Goal: Task Accomplishment & Management: Manage account settings

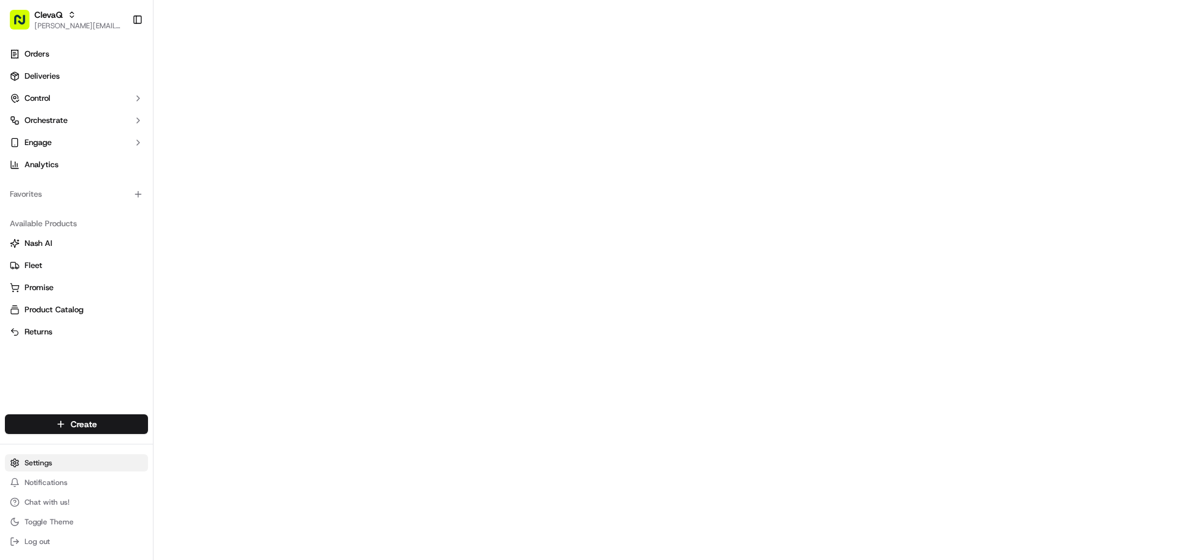
click at [26, 462] on html "ClevaQ christian@clevaq.com Toggle Sidebar Orders Deliveries Control Orchestrat…" at bounding box center [589, 280] width 1179 height 560
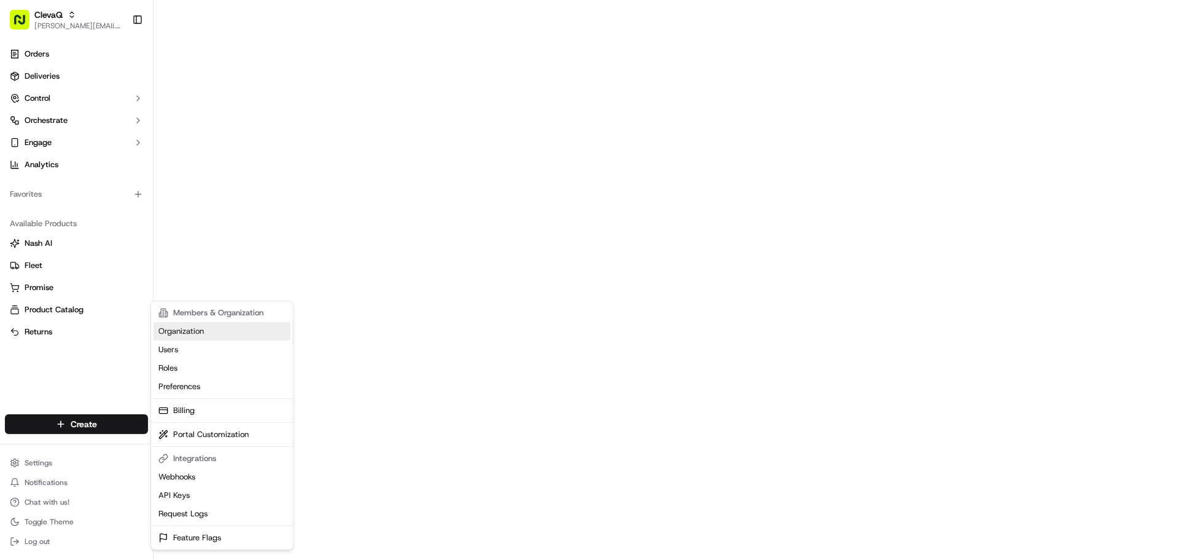
click at [180, 333] on link "Organization" at bounding box center [222, 331] width 137 height 18
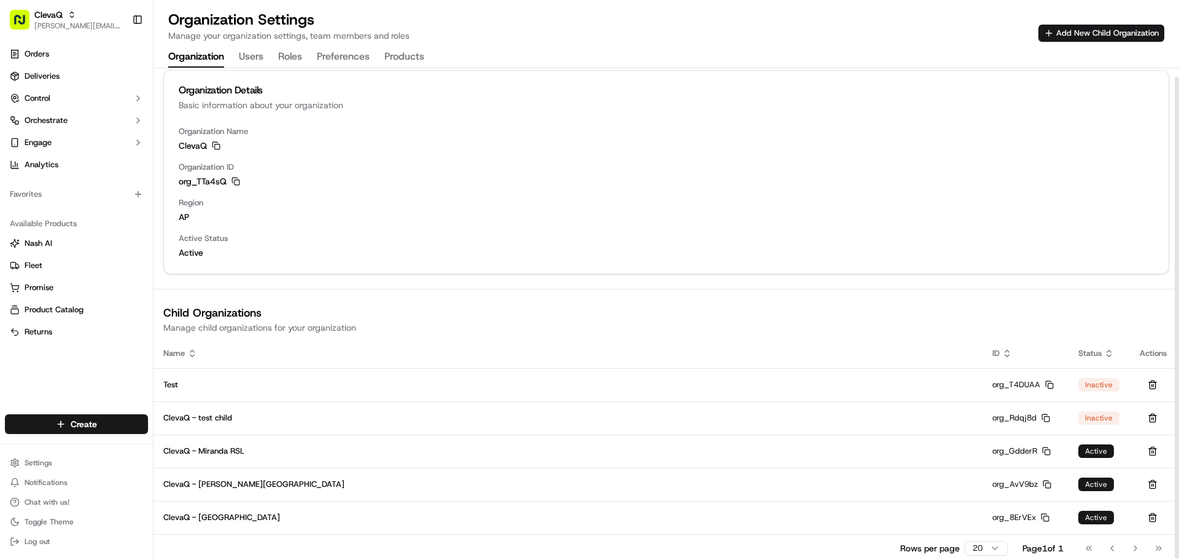
scroll to position [10, 0]
click at [1083, 31] on button "Add New Child Organization" at bounding box center [1102, 33] width 126 height 17
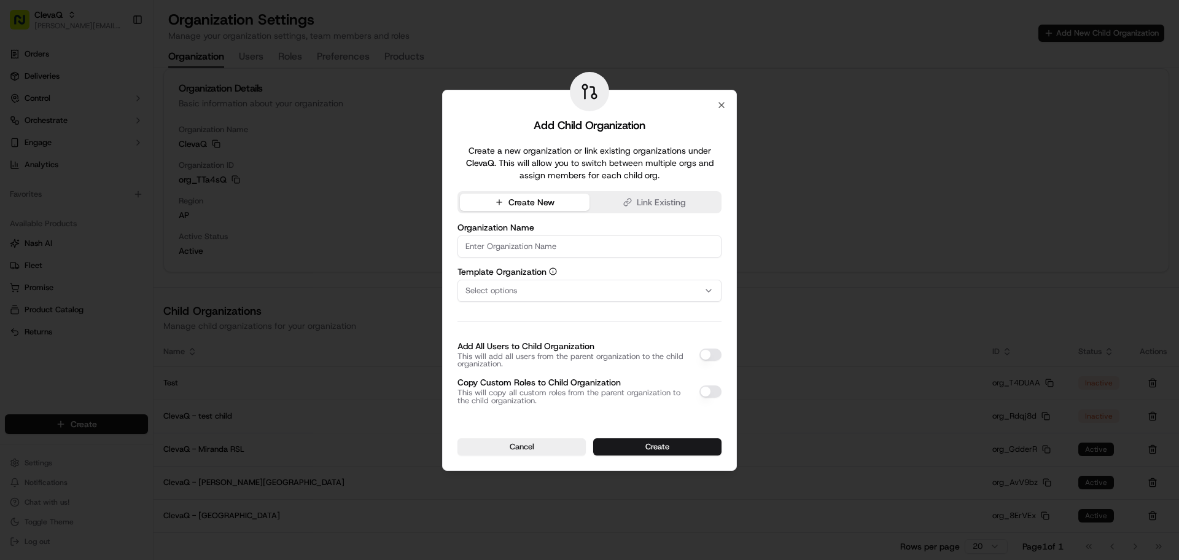
click at [503, 249] on input at bounding box center [590, 246] width 264 height 22
paste input "Sana Mediterranean Wintergarden"
click at [491, 289] on span "Select options" at bounding box center [492, 290] width 52 height 11
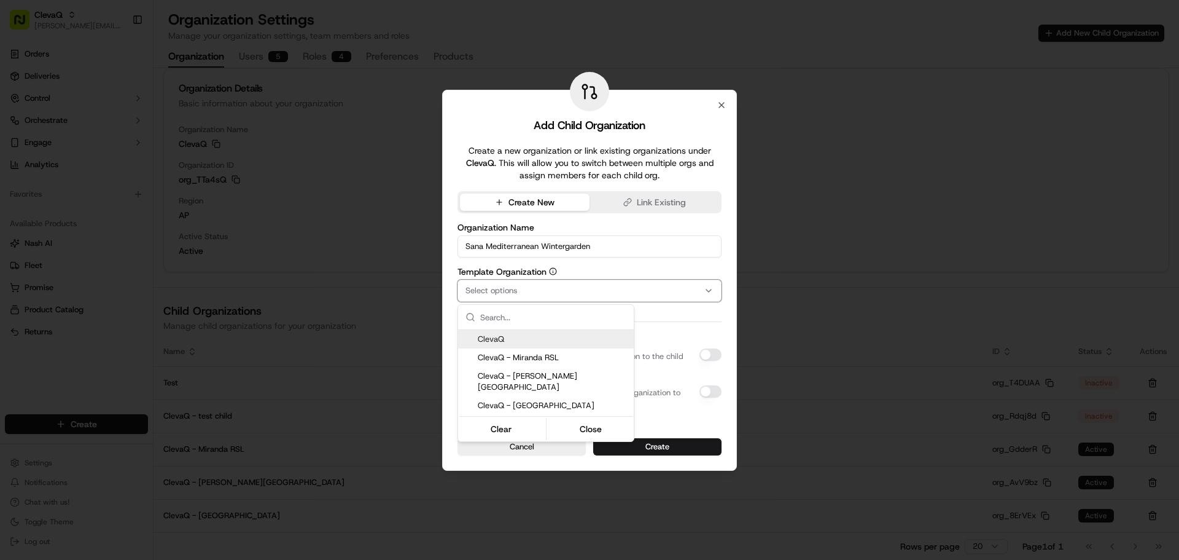
click at [551, 275] on div at bounding box center [589, 280] width 1179 height 560
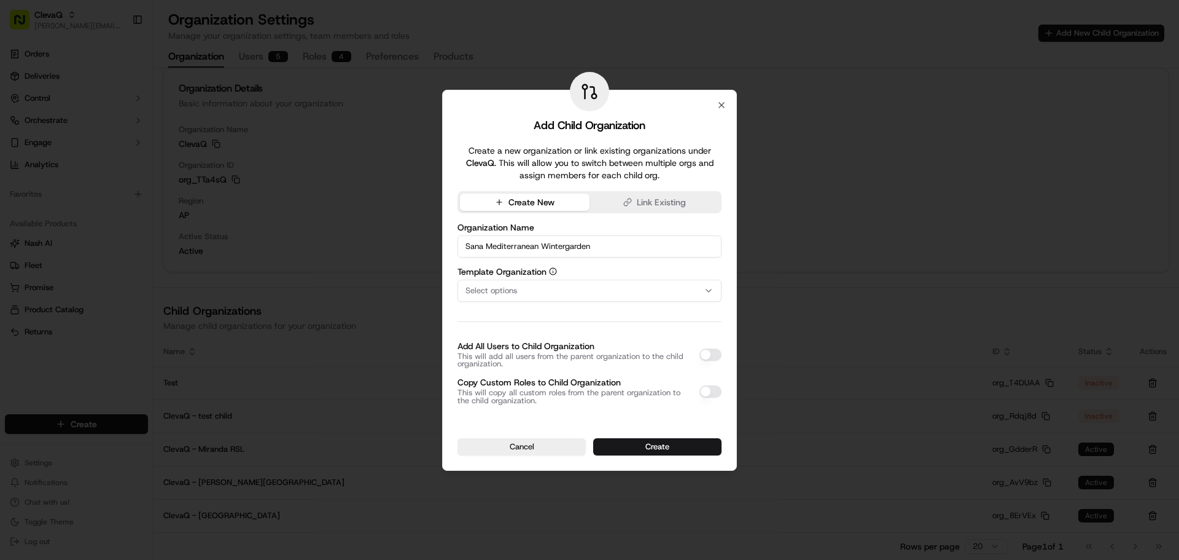
click at [550, 271] on icon "button" at bounding box center [553, 271] width 8 height 8
click at [552, 271] on icon "button" at bounding box center [553, 271] width 8 height 8
click at [510, 292] on span "Select options" at bounding box center [492, 290] width 52 height 11
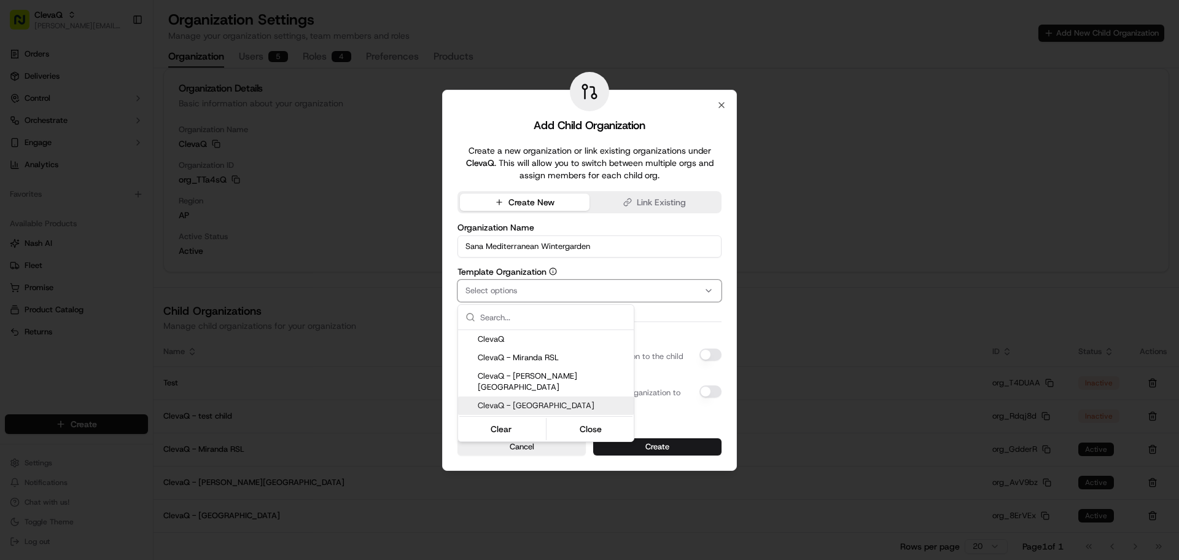
click at [515, 400] on span "ClevaQ - [GEOGRAPHIC_DATA]" at bounding box center [553, 405] width 151 height 11
click at [449, 317] on div at bounding box center [589, 280] width 1179 height 560
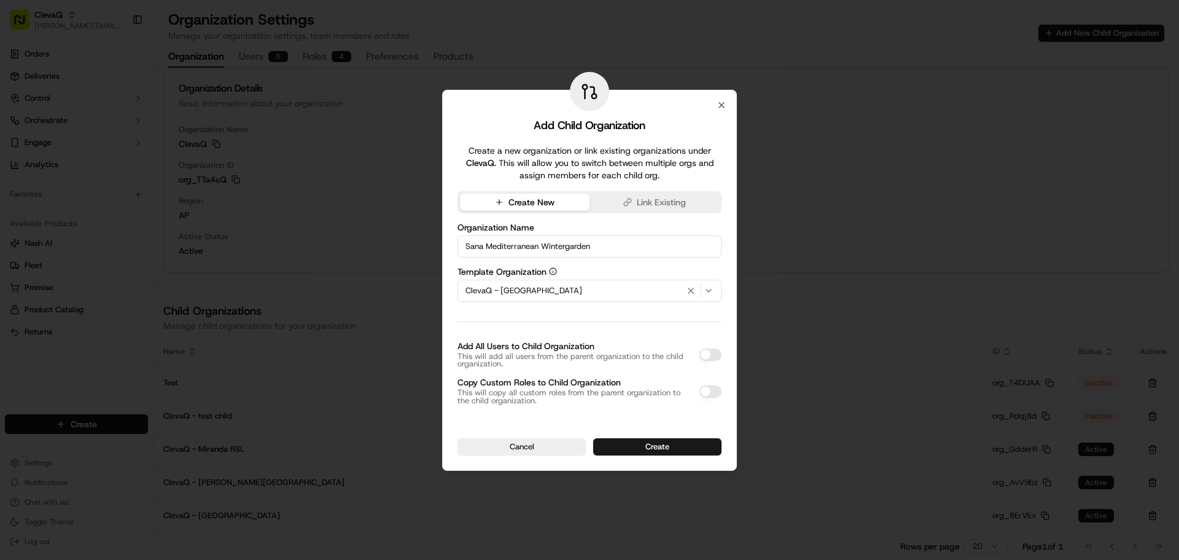
click at [710, 351] on button "Add All Users to Child Organization" at bounding box center [711, 354] width 22 height 12
click at [652, 446] on button "Create" at bounding box center [657, 446] width 128 height 17
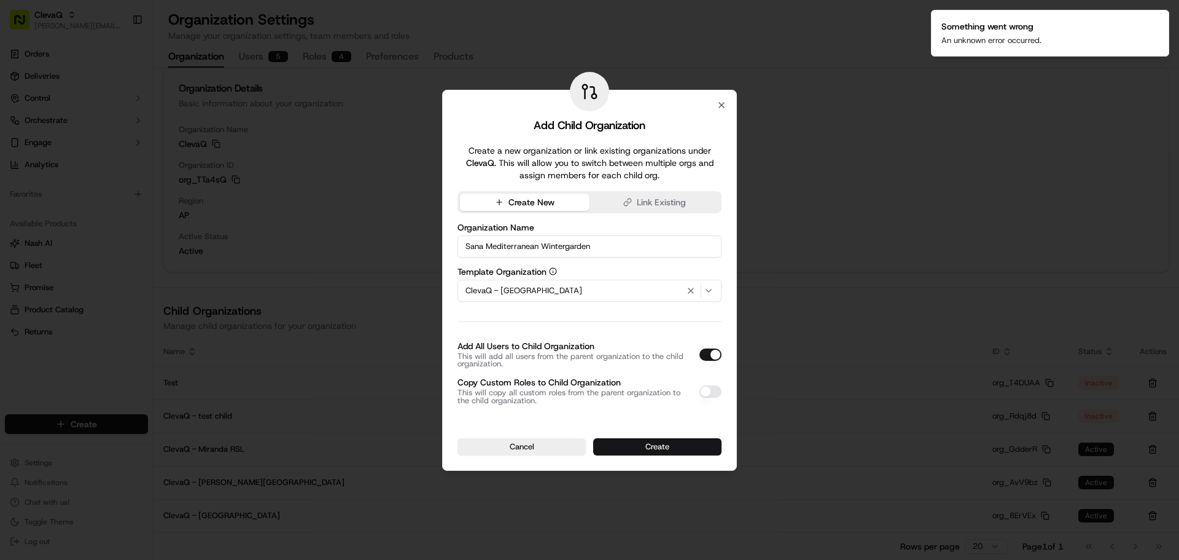
click at [648, 443] on button "Create" at bounding box center [657, 446] width 128 height 17
click at [708, 356] on button "Add All Users to Child Organization" at bounding box center [711, 354] width 22 height 12
click at [665, 439] on button "Create" at bounding box center [657, 446] width 128 height 17
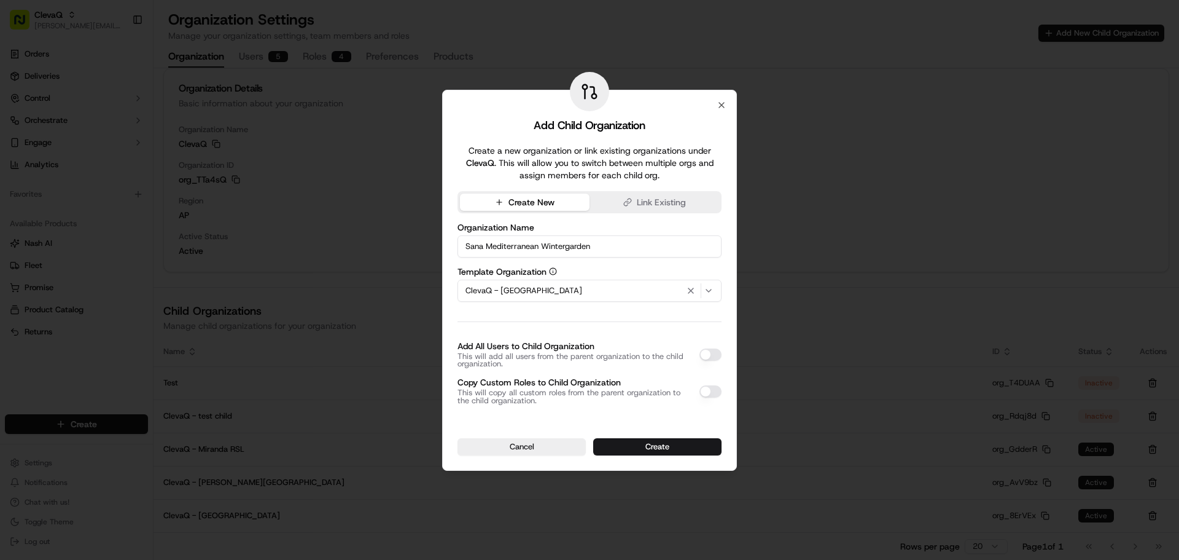
click at [494, 285] on span "ClevaQ - [GEOGRAPHIC_DATA]" at bounding box center [524, 290] width 117 height 11
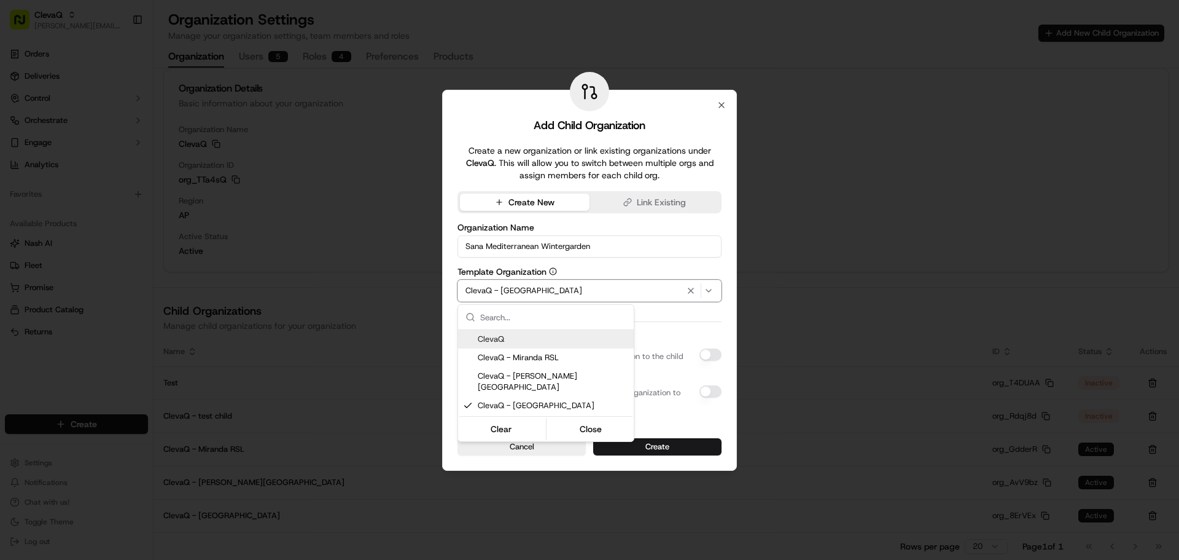
click at [494, 285] on div at bounding box center [589, 280] width 1179 height 560
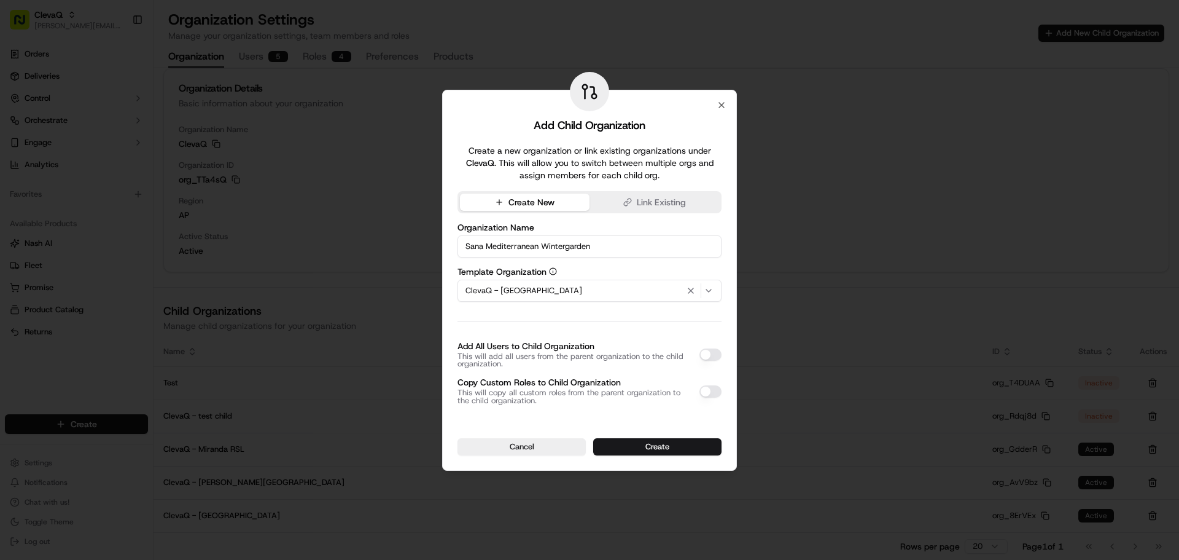
click at [467, 246] on input "Sana Mediterranean Wintergarden" at bounding box center [590, 246] width 264 height 22
type input "ClevaQ - Sana Mediterranean Wintergarden"
click at [674, 440] on button "Create" at bounding box center [657, 446] width 128 height 17
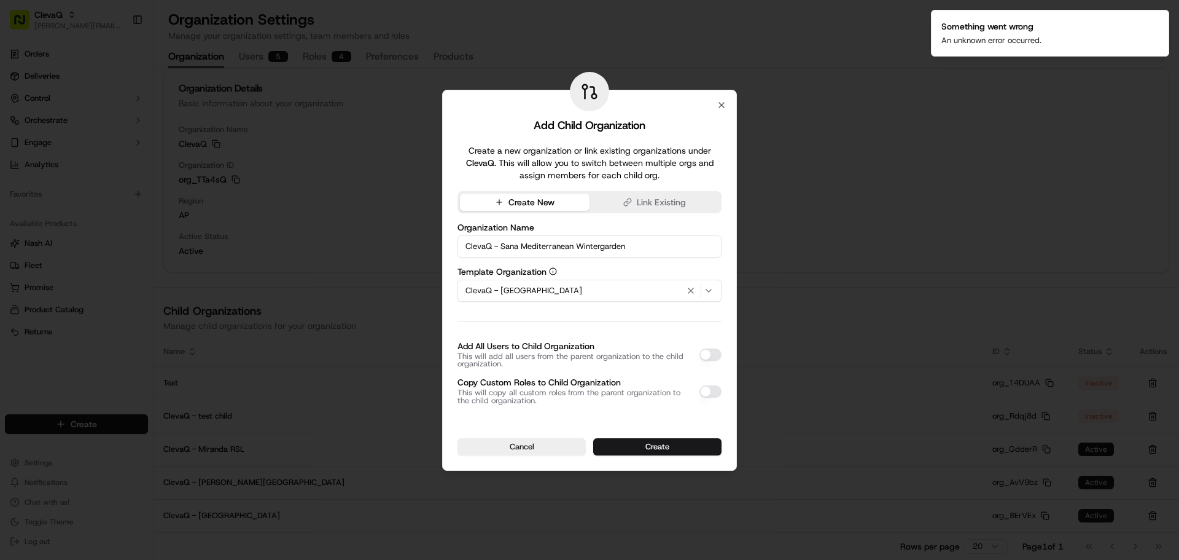
drag, startPoint x: 631, startPoint y: 240, endPoint x: 407, endPoint y: 234, distance: 224.2
click at [408, 235] on body "ClevaQ christian@clevaq.com Toggle Sidebar Orders Deliveries Control Orchestrat…" at bounding box center [589, 280] width 1179 height 560
click at [720, 102] on icon "button" at bounding box center [722, 105] width 10 height 10
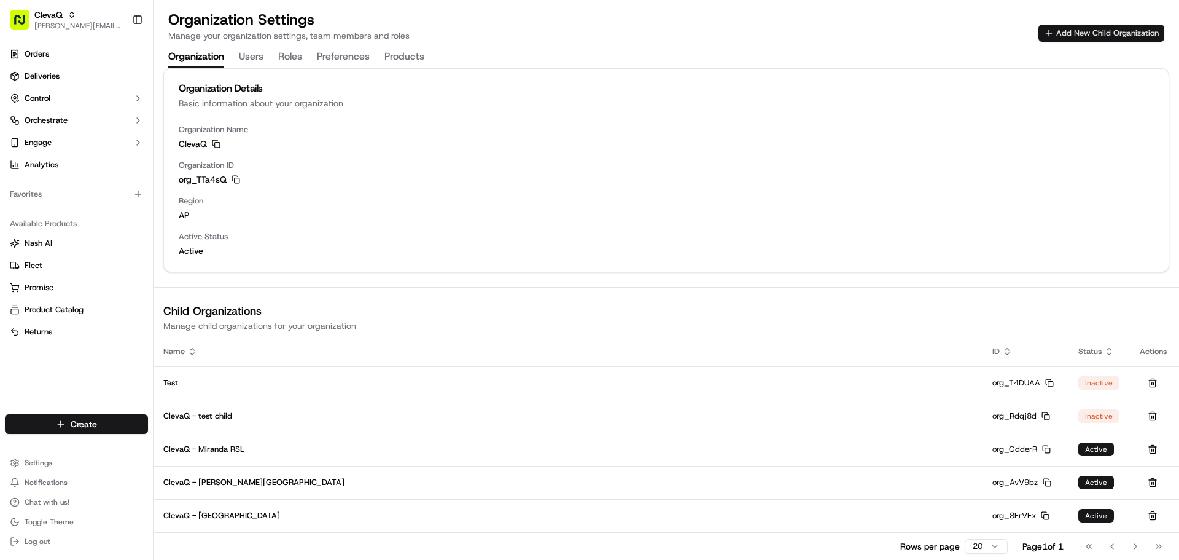
click at [1080, 34] on button "Add New Child Organization" at bounding box center [1102, 33] width 126 height 17
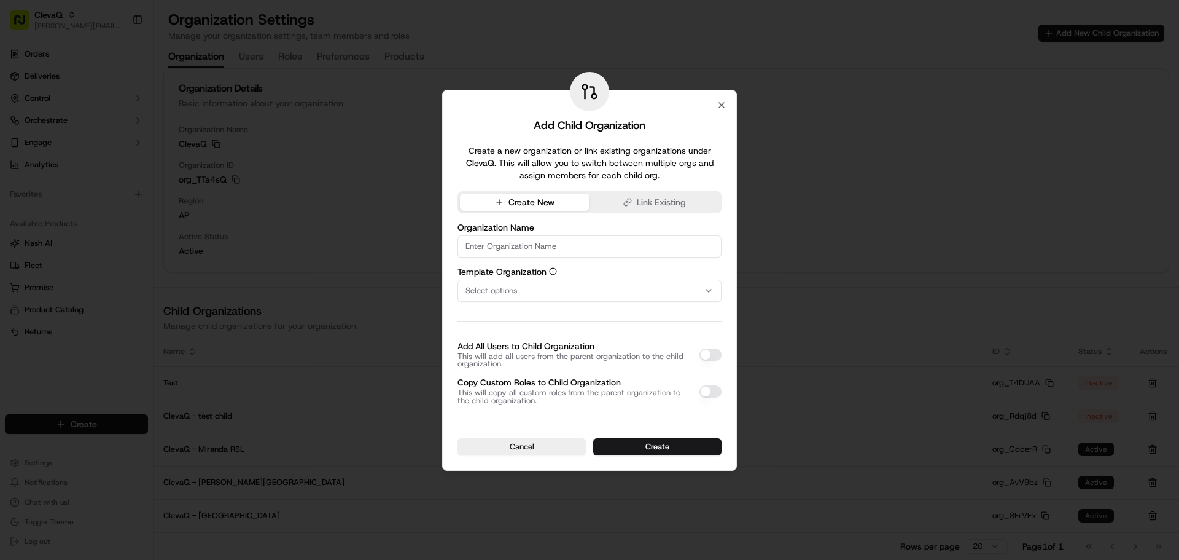
click at [497, 236] on input at bounding box center [590, 246] width 264 height 22
paste input "ClevaQ - Sana Mediterranean Wintergarden"
type input "ClevaQ - Sana Mediterranean Wintergarden"
click at [497, 287] on span "Select options" at bounding box center [492, 290] width 52 height 11
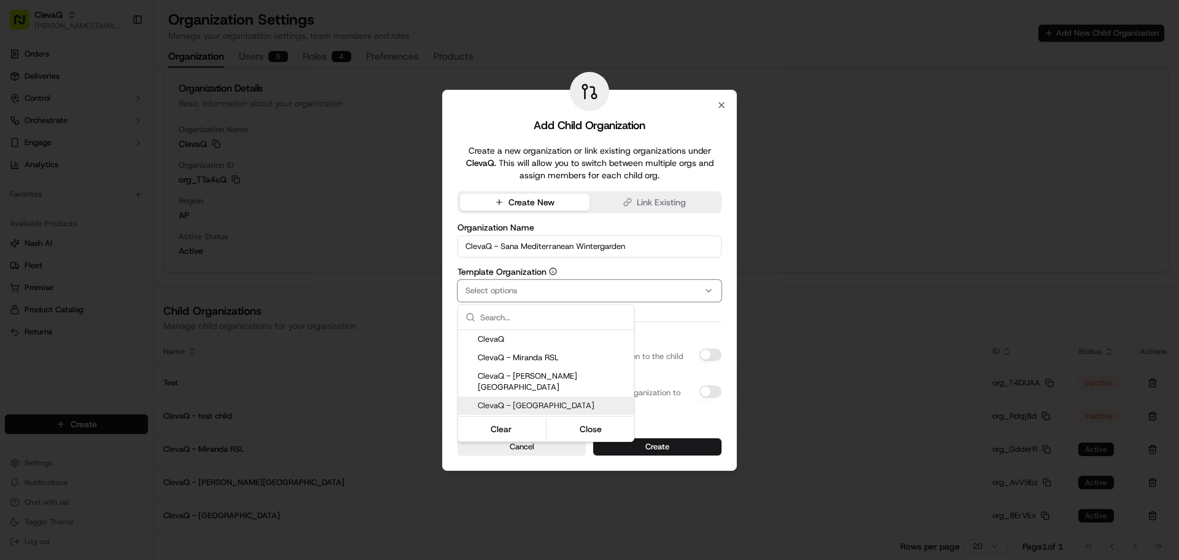
click at [503, 400] on span "ClevaQ - [GEOGRAPHIC_DATA]" at bounding box center [553, 405] width 151 height 11
click at [573, 420] on button "Close" at bounding box center [591, 428] width 84 height 17
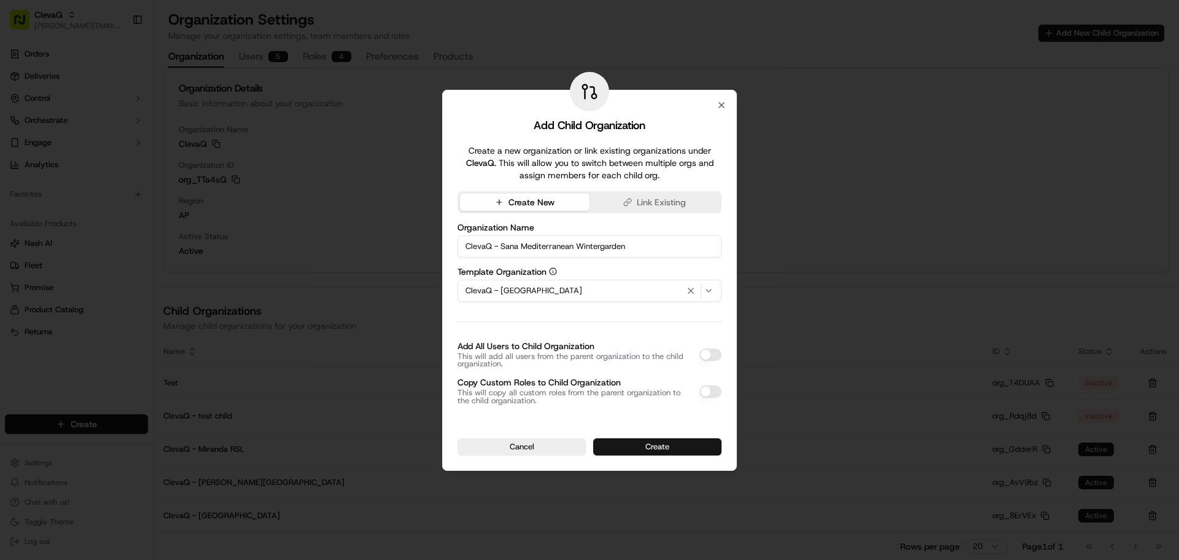
click at [623, 446] on button "Create" at bounding box center [657, 446] width 128 height 17
click at [563, 291] on span "ClevaQ - [GEOGRAPHIC_DATA]" at bounding box center [524, 290] width 117 height 11
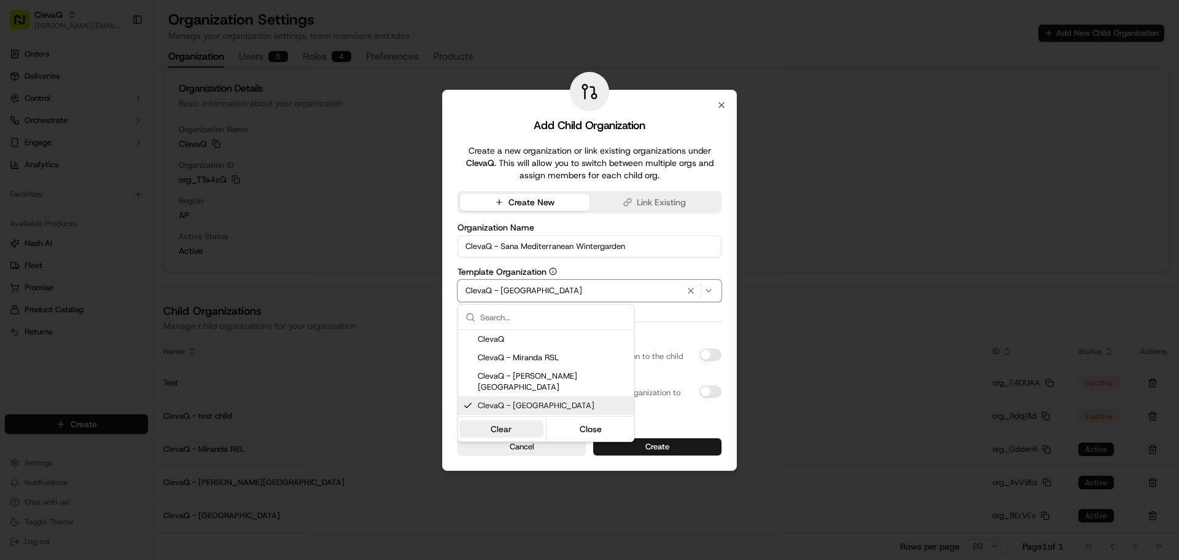
click at [517, 422] on button "Clear" at bounding box center [501, 428] width 84 height 17
click at [647, 454] on div at bounding box center [589, 280] width 1179 height 560
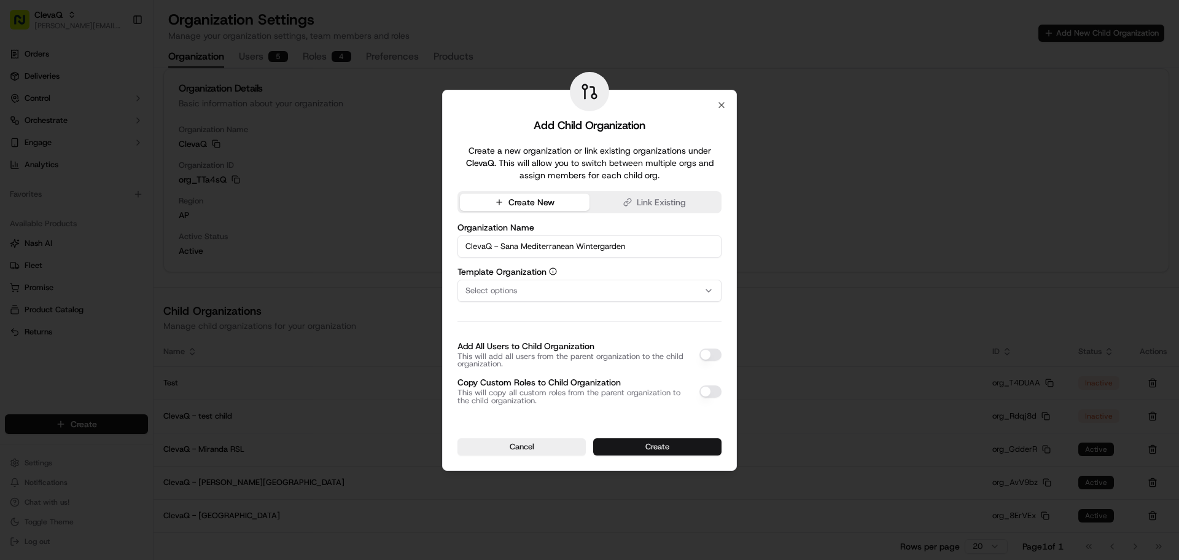
click at [653, 446] on button "Create" at bounding box center [657, 446] width 128 height 17
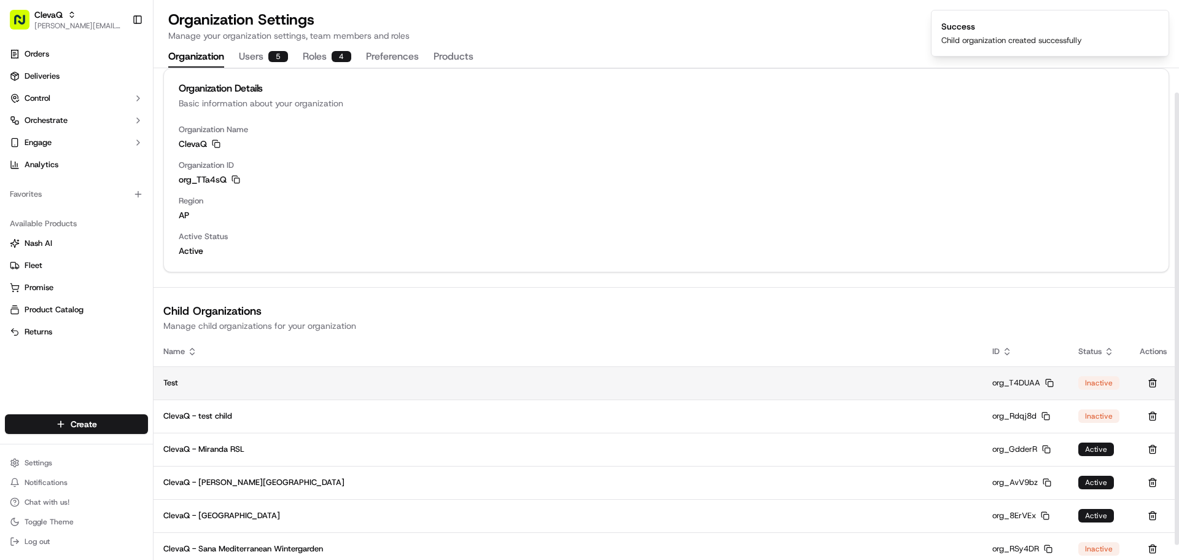
scroll to position [43, 0]
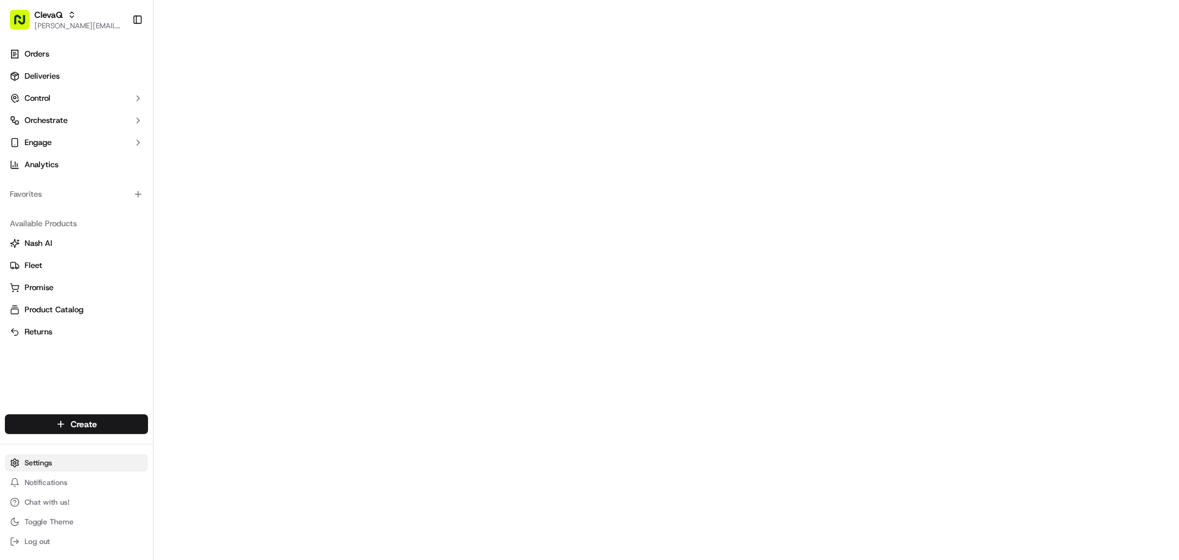
click at [50, 458] on html "ClevaQ [EMAIL_ADDRESS][DOMAIN_NAME] Toggle Sidebar Orders Deliveries Control Or…" at bounding box center [589, 280] width 1179 height 560
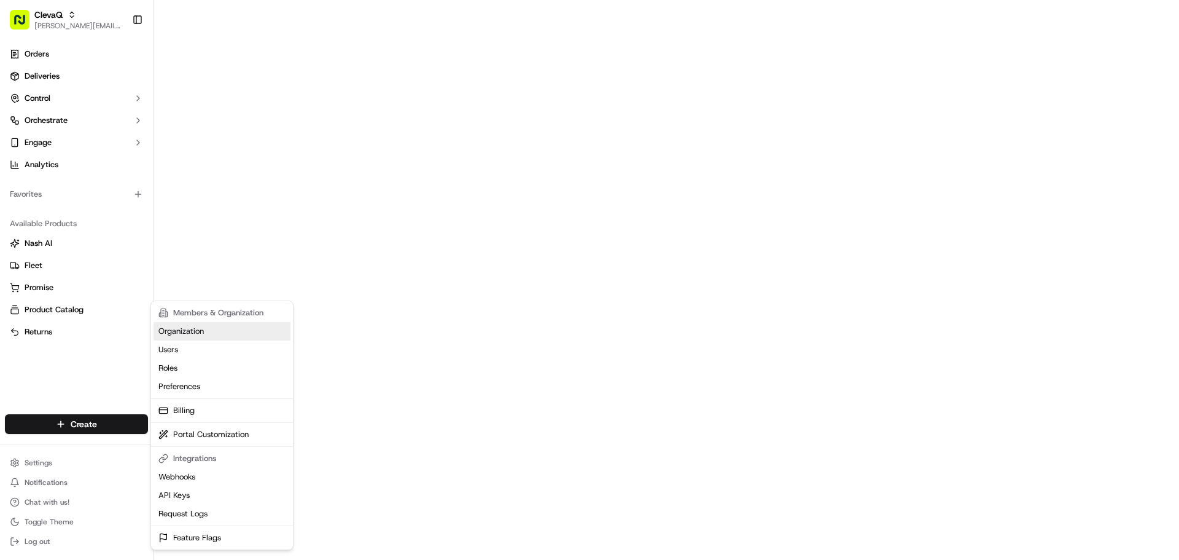
click at [195, 330] on link "Organization" at bounding box center [222, 331] width 137 height 18
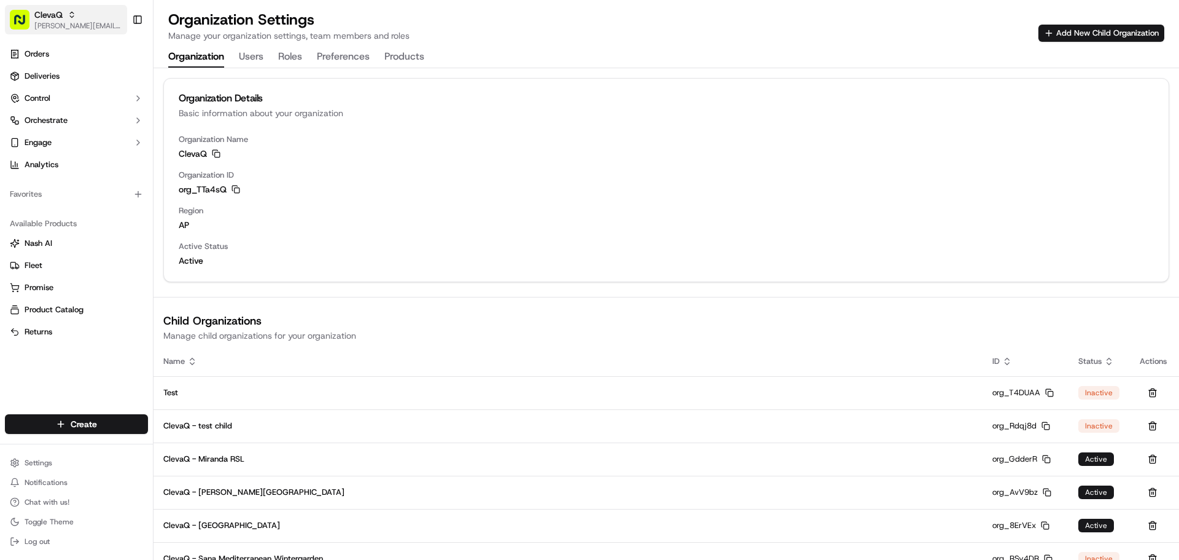
click at [84, 15] on div "ClevaQ" at bounding box center [78, 15] width 88 height 12
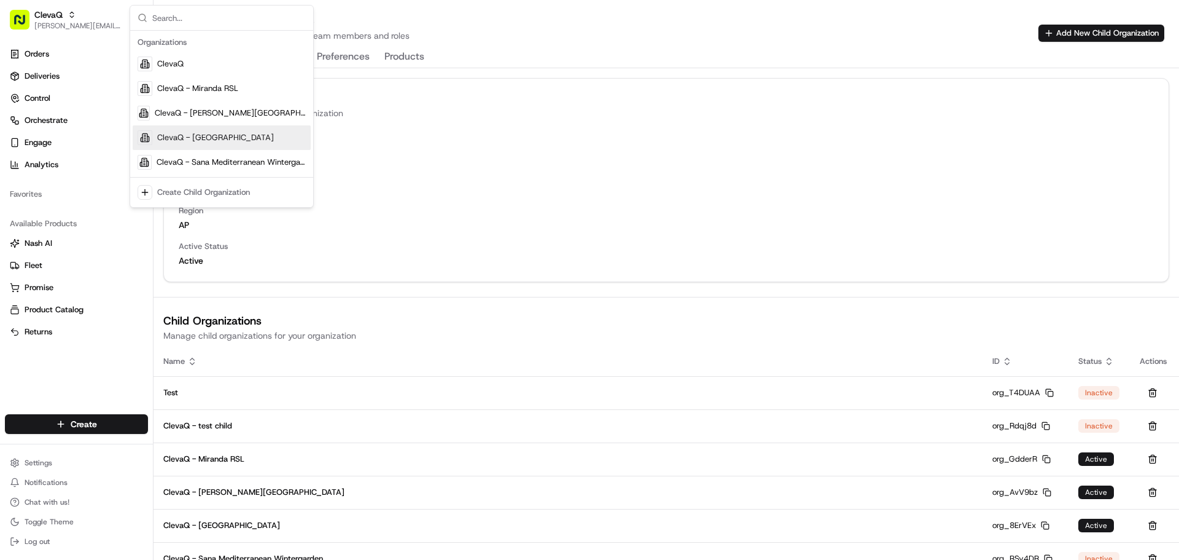
click at [183, 141] on span "ClevaQ - [GEOGRAPHIC_DATA]" at bounding box center [215, 137] width 117 height 11
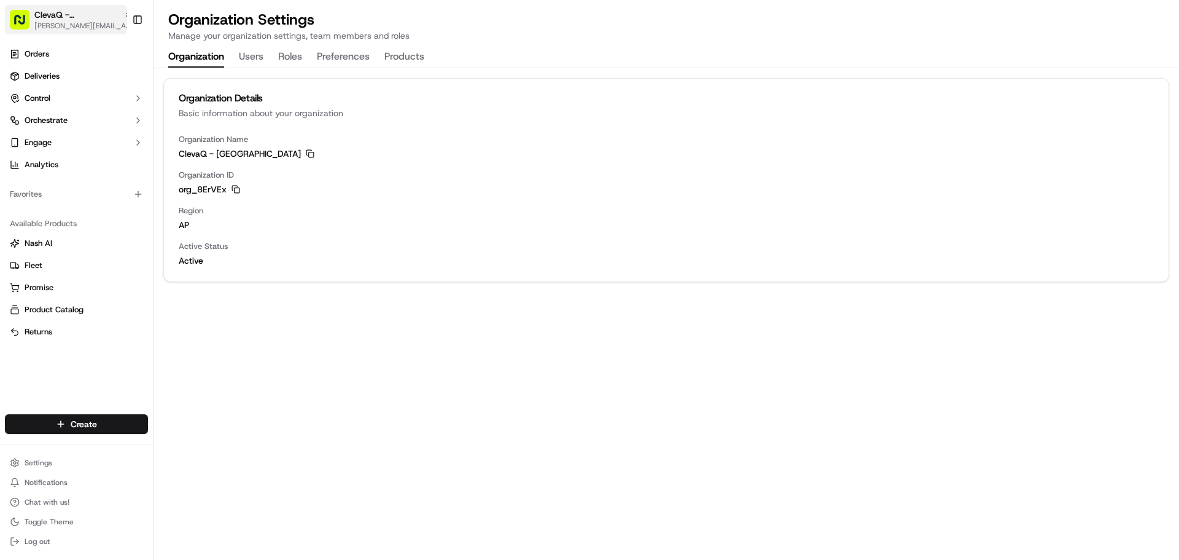
click at [62, 16] on span "ClevaQ - [GEOGRAPHIC_DATA]" at bounding box center [76, 15] width 85 height 12
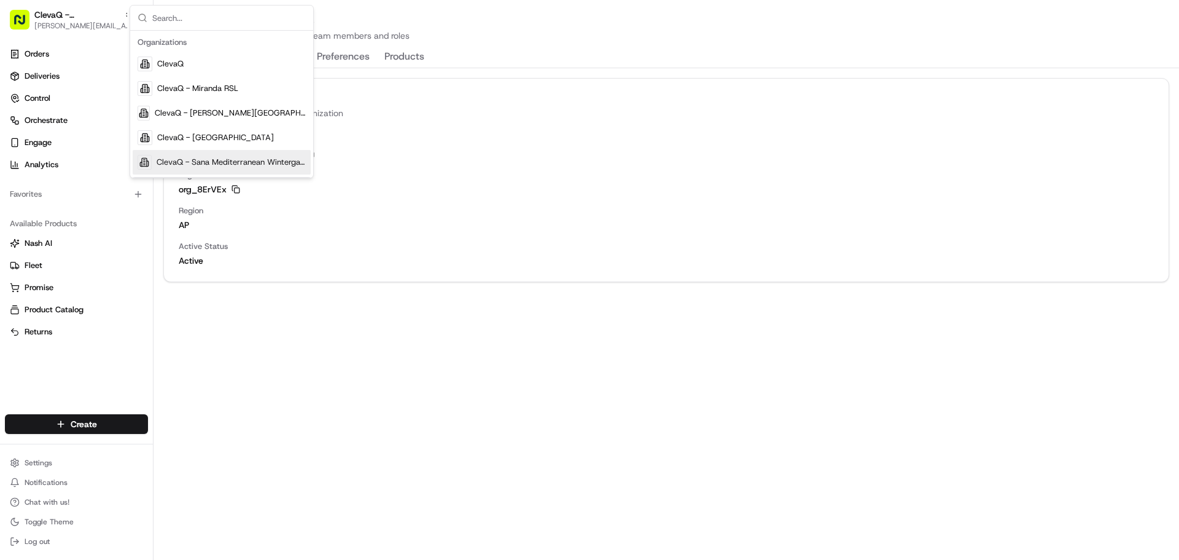
click at [179, 155] on div "ClevaQ - Sana Mediterranean Wintergarden" at bounding box center [222, 162] width 178 height 25
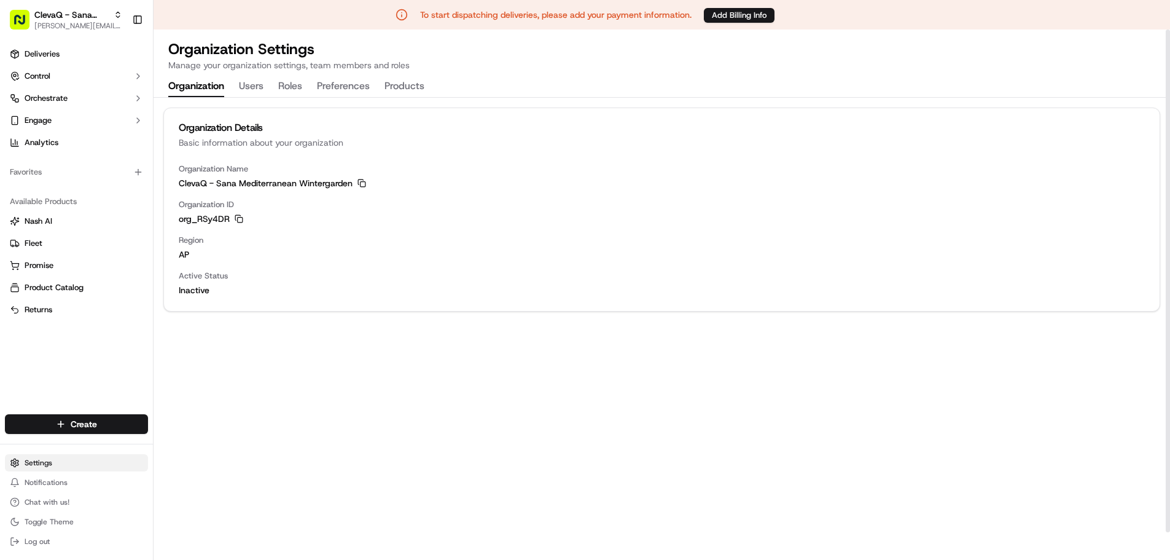
click at [45, 468] on html "To start dispatching deliveries, please add your payment information. Add Billi…" at bounding box center [585, 280] width 1170 height 560
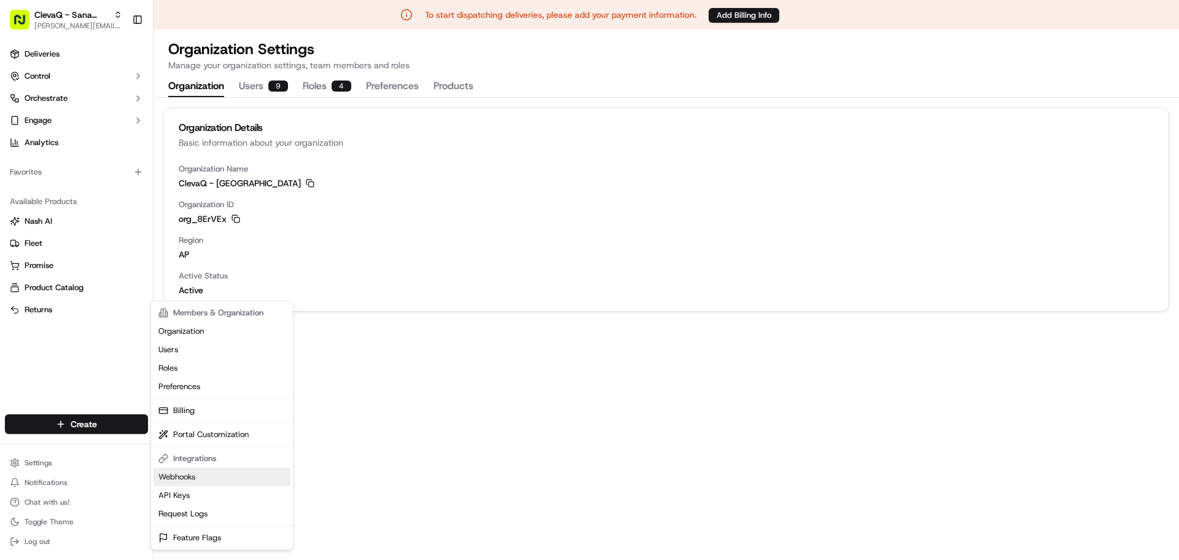
click at [172, 478] on link "Webhooks" at bounding box center [222, 476] width 137 height 18
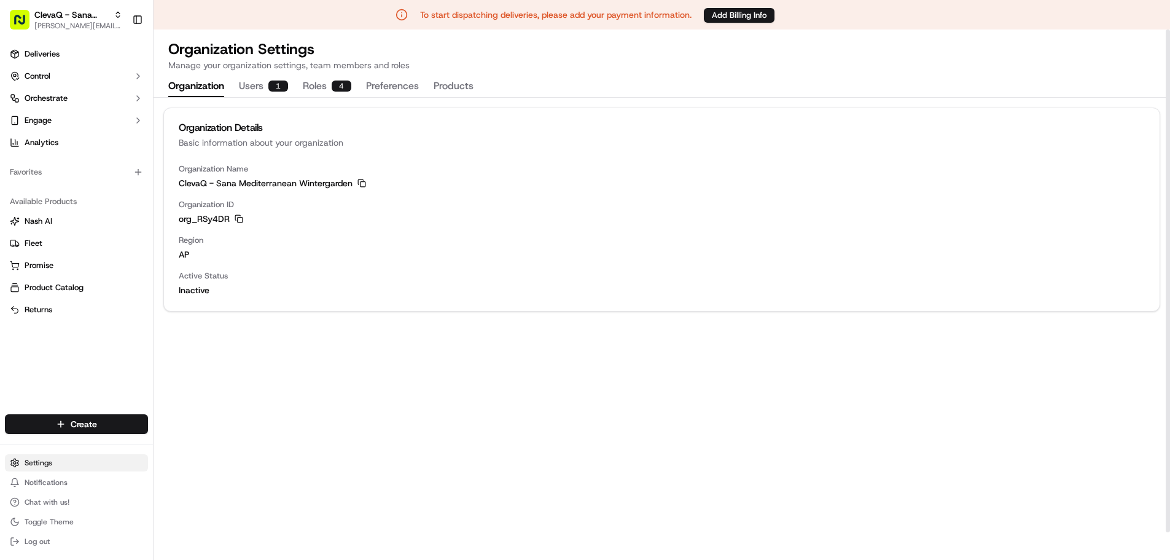
click at [53, 461] on html "To start dispatching deliveries, please add your payment information. Add Billi…" at bounding box center [585, 280] width 1170 height 560
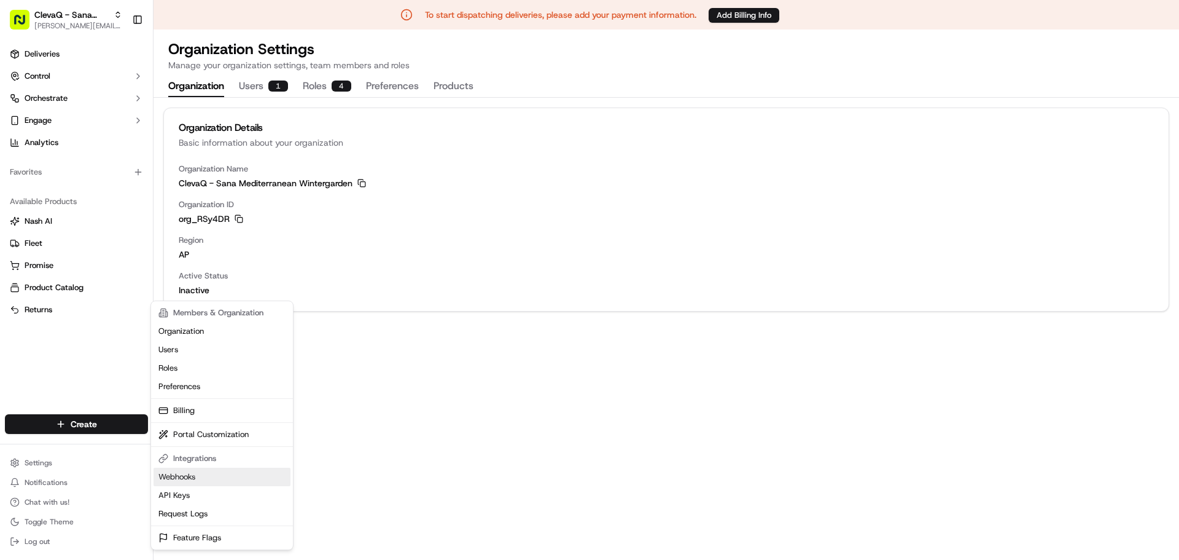
click at [195, 480] on link "Webhooks" at bounding box center [222, 476] width 137 height 18
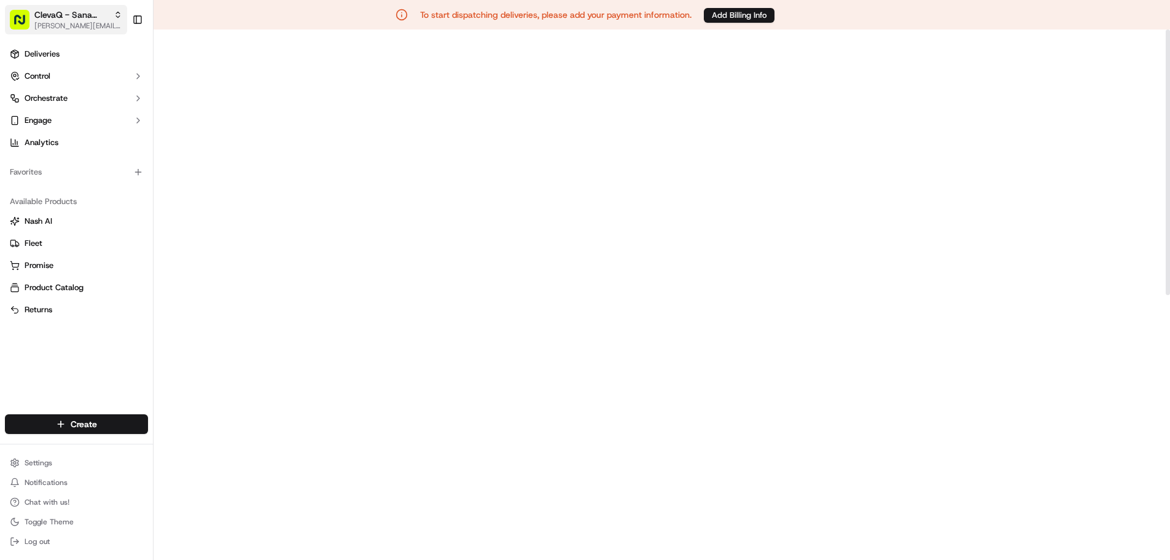
click at [87, 18] on span "ClevaQ - Sana Mediterranean Wintergarden" at bounding box center [71, 15] width 74 height 12
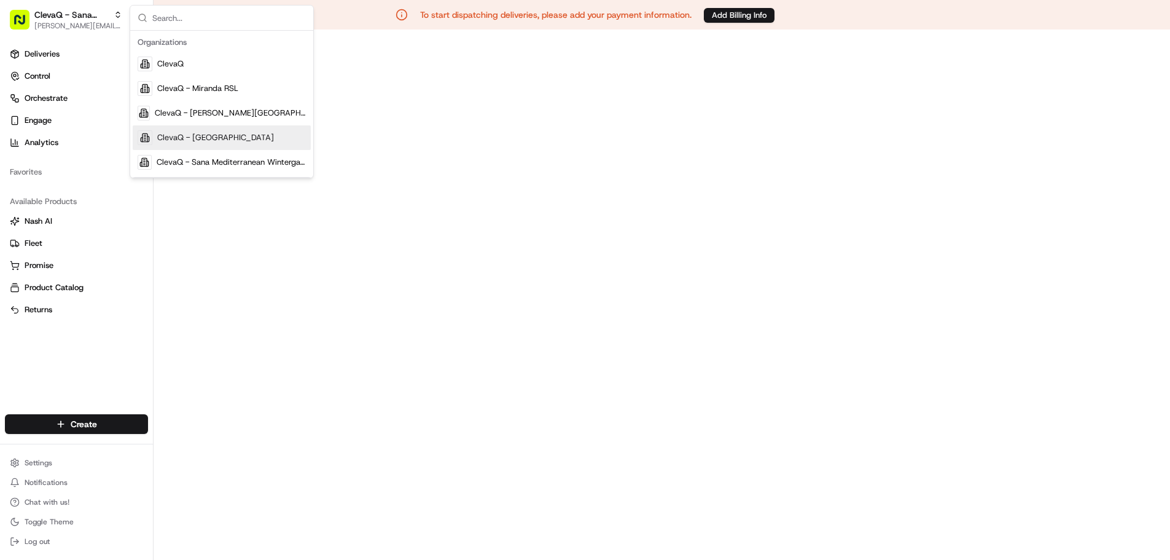
click at [238, 139] on span "ClevaQ - [GEOGRAPHIC_DATA]" at bounding box center [215, 137] width 117 height 11
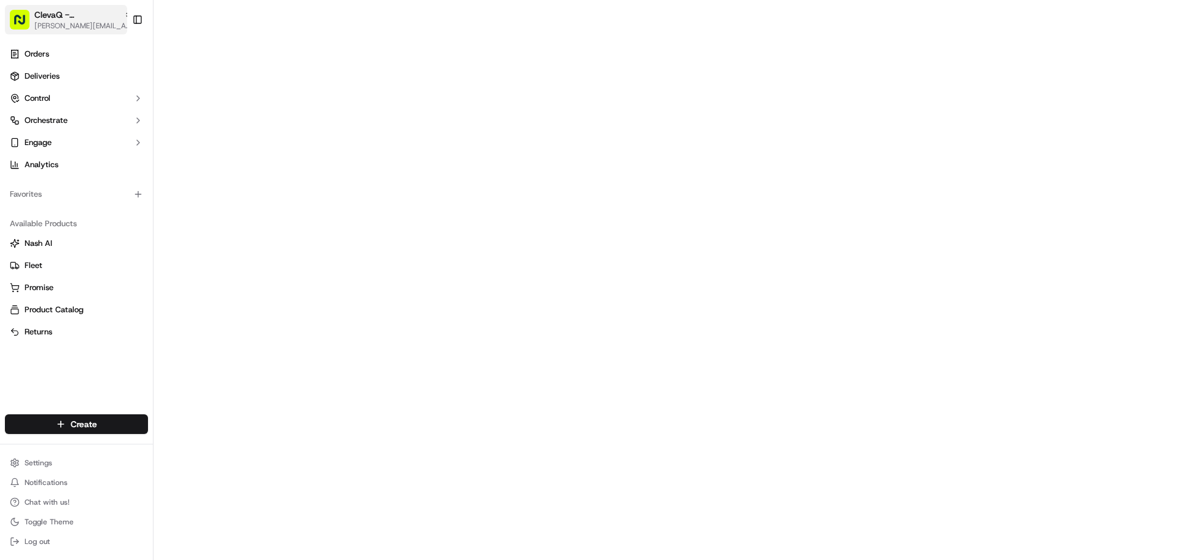
click at [85, 17] on span "ClevaQ - [GEOGRAPHIC_DATA]" at bounding box center [76, 15] width 85 height 12
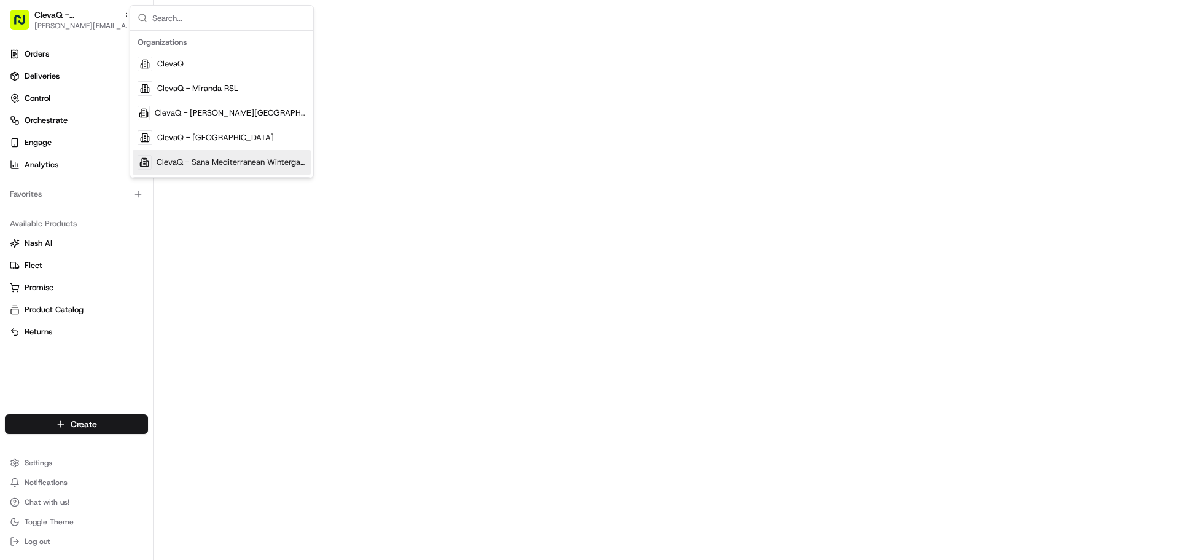
click at [232, 167] on span "ClevaQ - Sana Mediterranean Wintergarden" at bounding box center [231, 162] width 149 height 11
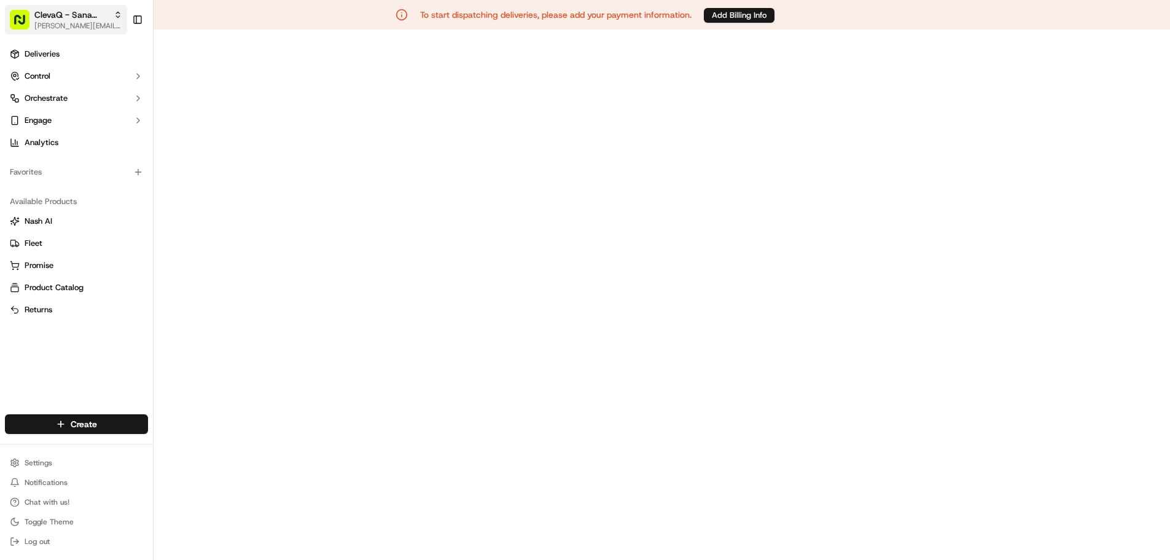
click at [74, 23] on span "[PERSON_NAME][EMAIL_ADDRESS][DOMAIN_NAME]" at bounding box center [78, 26] width 88 height 10
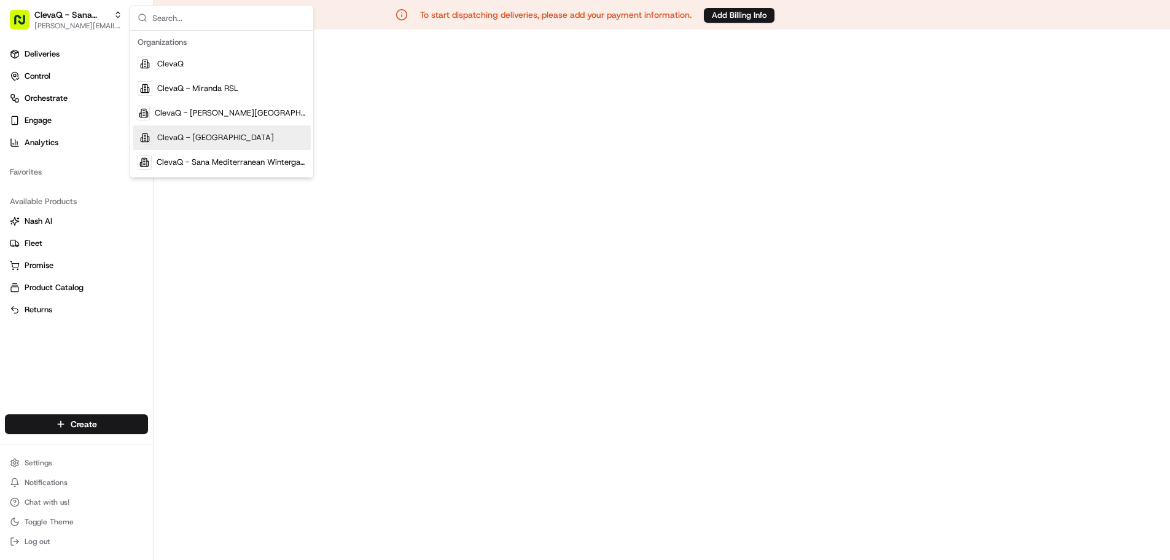
click at [214, 138] on span "ClevaQ - [GEOGRAPHIC_DATA]" at bounding box center [215, 137] width 117 height 11
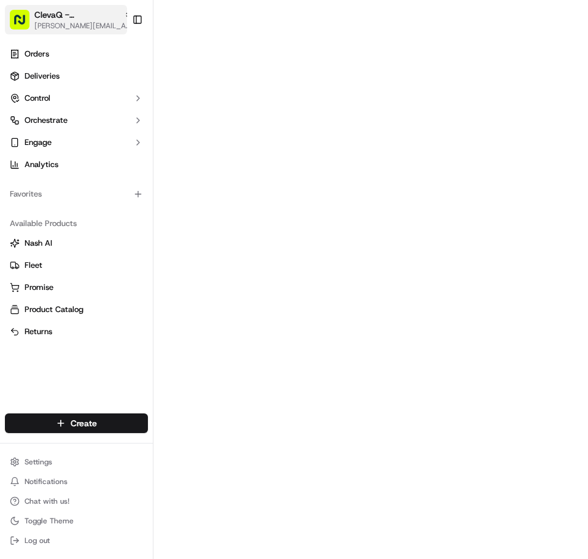
click at [79, 14] on span "ClevaQ - [GEOGRAPHIC_DATA]" at bounding box center [76, 15] width 85 height 12
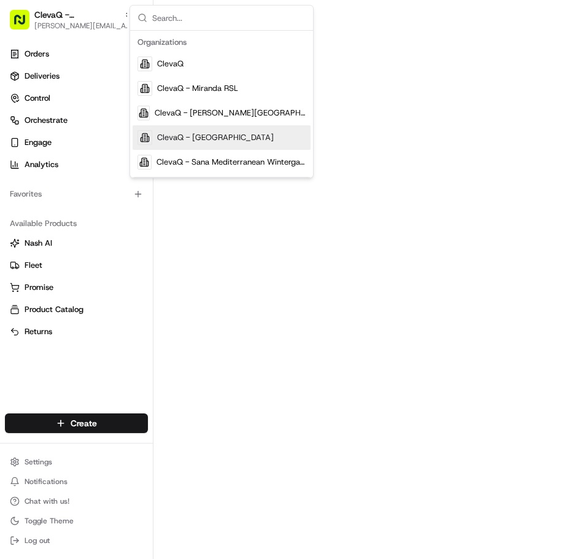
click at [228, 139] on span "ClevaQ - [GEOGRAPHIC_DATA]" at bounding box center [215, 137] width 117 height 11
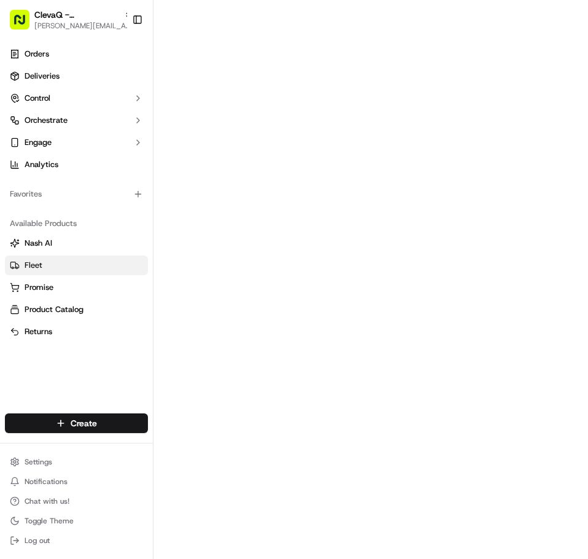
click at [21, 260] on link "Fleet" at bounding box center [76, 265] width 133 height 11
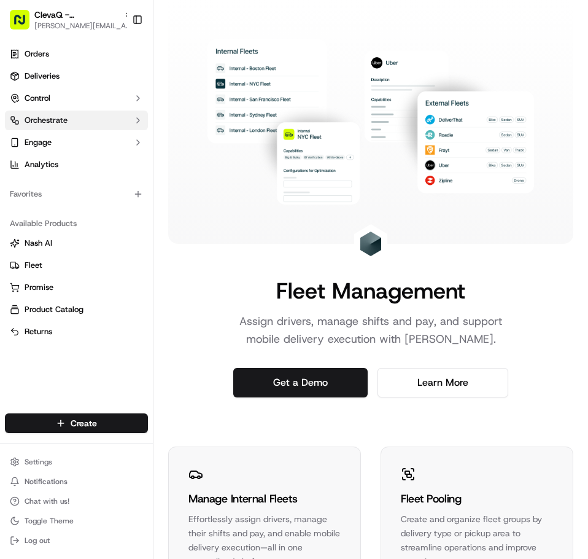
click at [84, 117] on button "Orchestrate" at bounding box center [76, 121] width 143 height 20
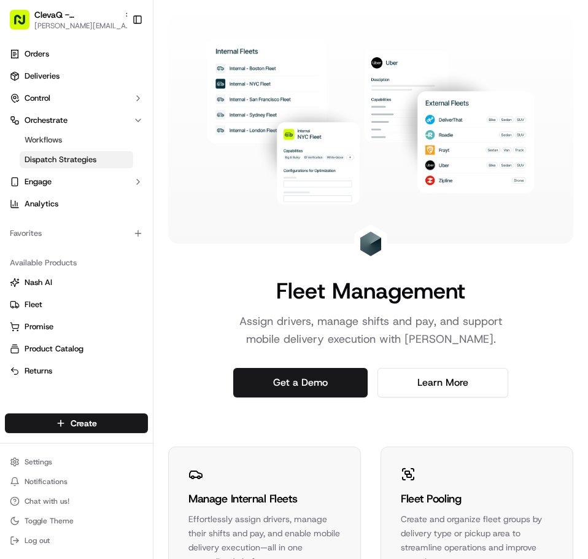
click at [74, 160] on span "Dispatch Strategies" at bounding box center [61, 159] width 72 height 11
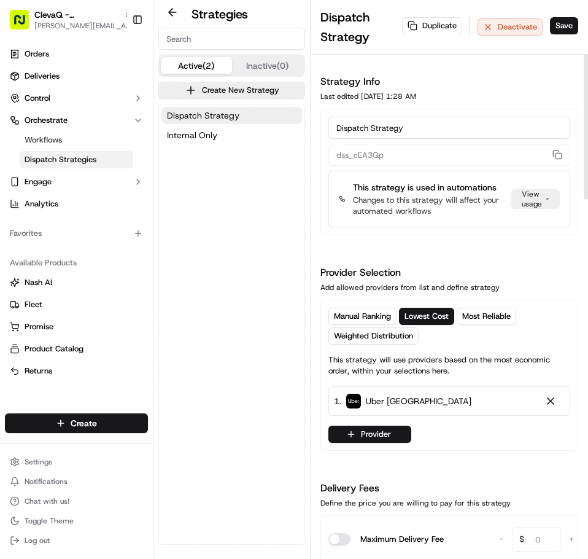
click at [337, 130] on input "Dispatch Strategy" at bounding box center [450, 128] width 242 height 22
type input "External Dispatch Strategy"
click at [567, 22] on button "Save" at bounding box center [564, 25] width 28 height 17
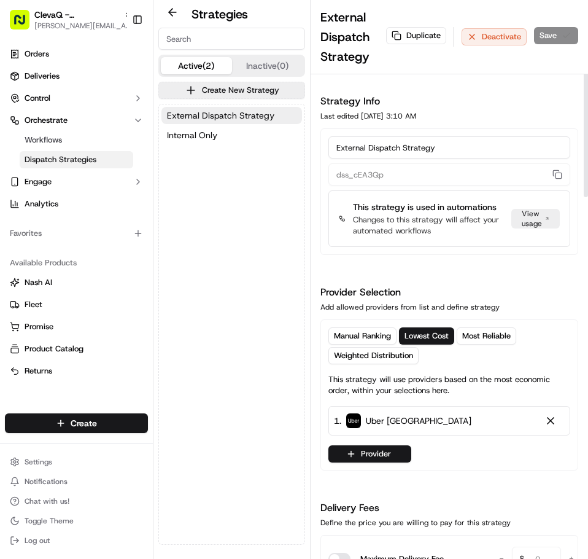
drag, startPoint x: 429, startPoint y: 147, endPoint x: 287, endPoint y: 160, distance: 142.4
click at [281, 160] on div "Strategies Active (2) Inactive (0) Create New Strategy External Dispatch Strate…" at bounding box center [371, 279] width 435 height 559
click at [376, 455] on button "Provider" at bounding box center [370, 453] width 83 height 17
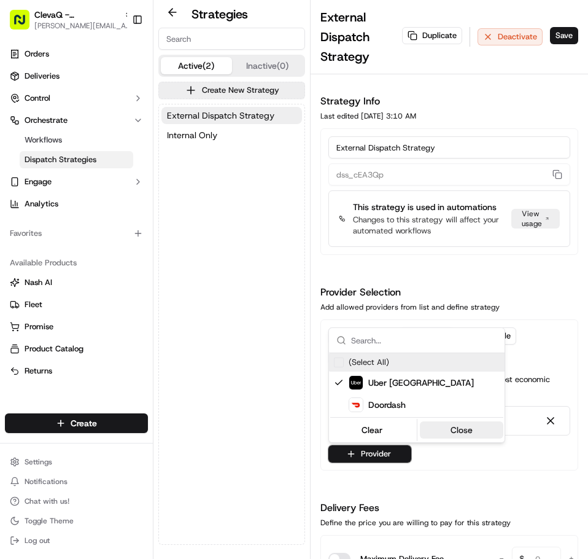
click at [466, 426] on button "Close" at bounding box center [462, 429] width 84 height 17
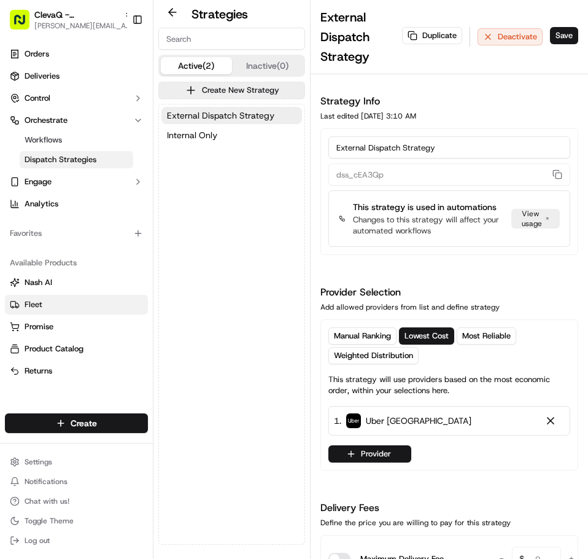
click at [37, 305] on span "Fleet" at bounding box center [34, 304] width 18 height 11
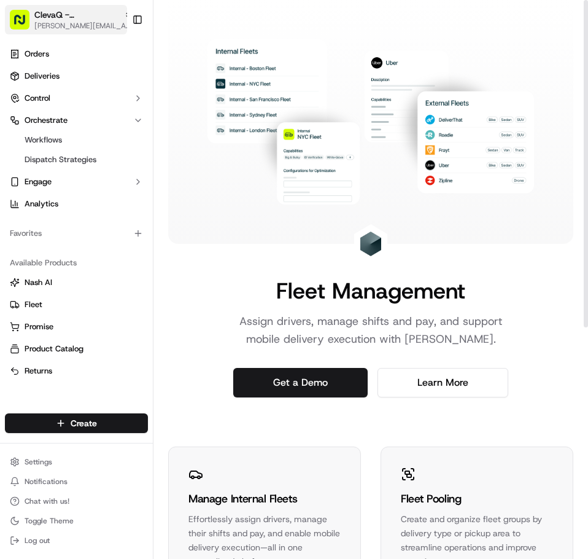
click at [58, 15] on span "ClevaQ - [GEOGRAPHIC_DATA]" at bounding box center [76, 15] width 85 height 12
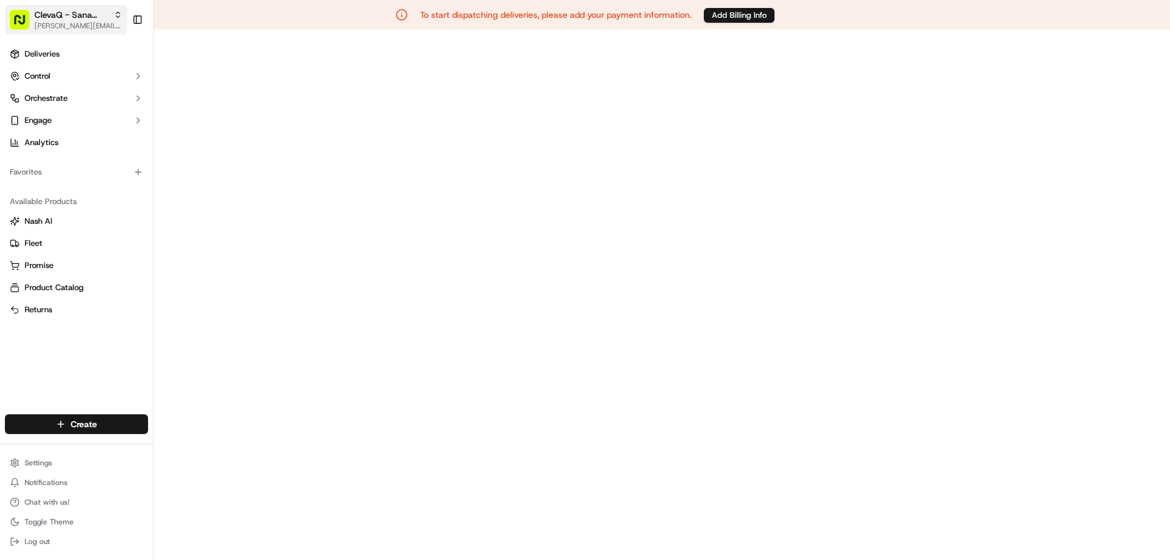
click at [72, 31] on button "ClevaQ - Sana Mediterranean Wintergarden [EMAIL_ADDRESS][DOMAIN_NAME]" at bounding box center [66, 19] width 122 height 29
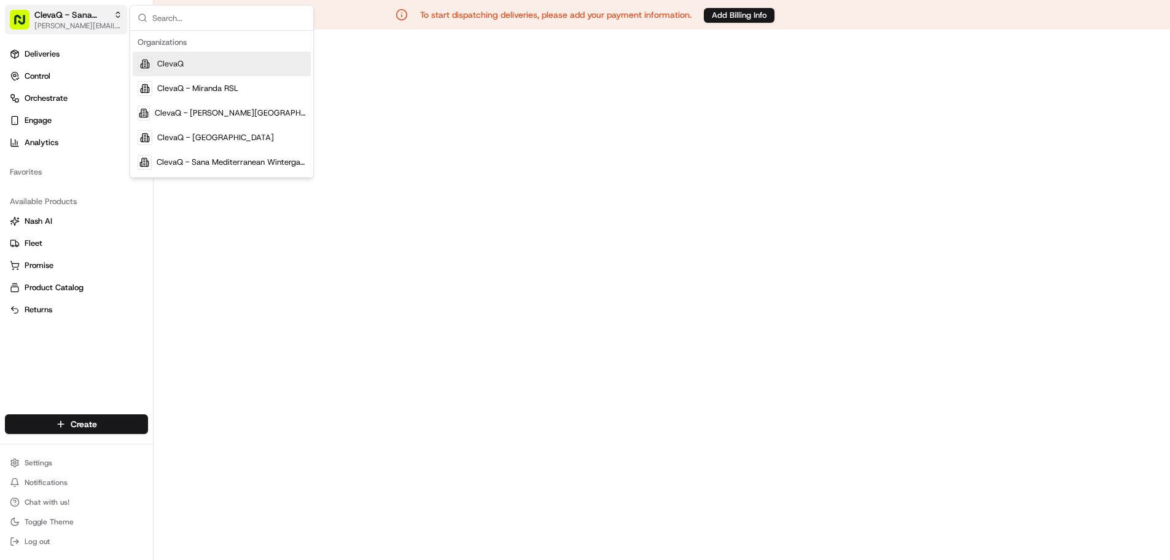
click at [69, 22] on span "[PERSON_NAME][EMAIL_ADDRESS][DOMAIN_NAME]" at bounding box center [78, 26] width 88 height 10
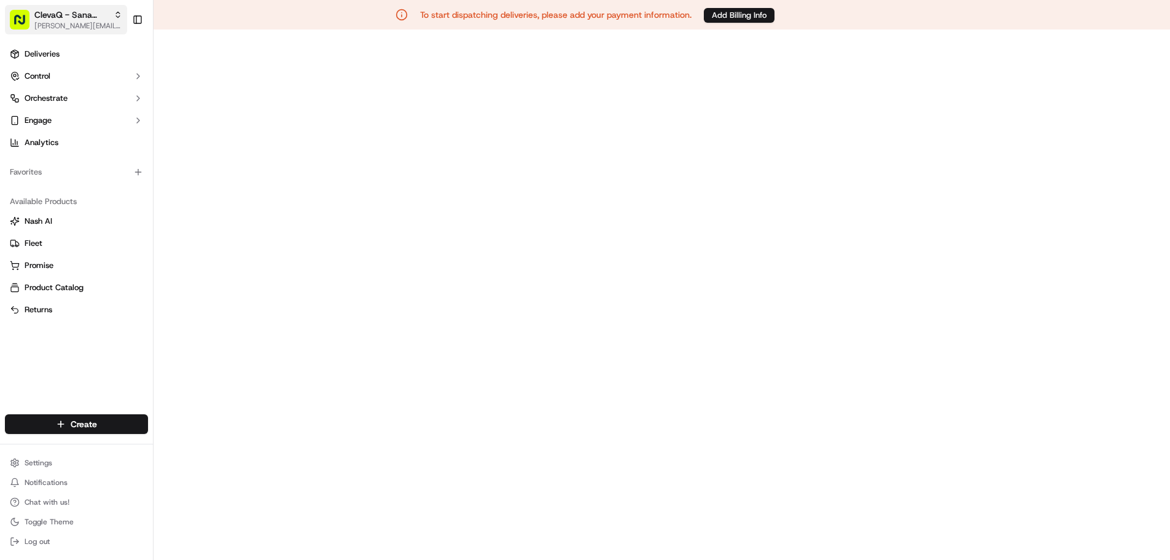
click at [77, 21] on span "[PERSON_NAME][EMAIL_ADDRESS][DOMAIN_NAME]" at bounding box center [78, 26] width 88 height 10
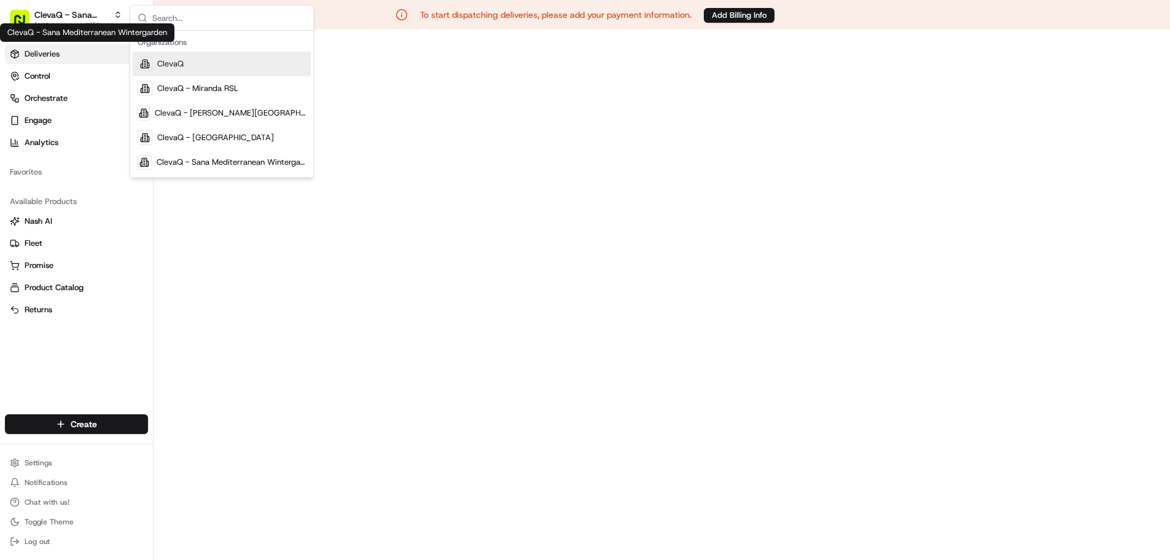
click at [96, 45] on link "Deliveries" at bounding box center [76, 54] width 143 height 20
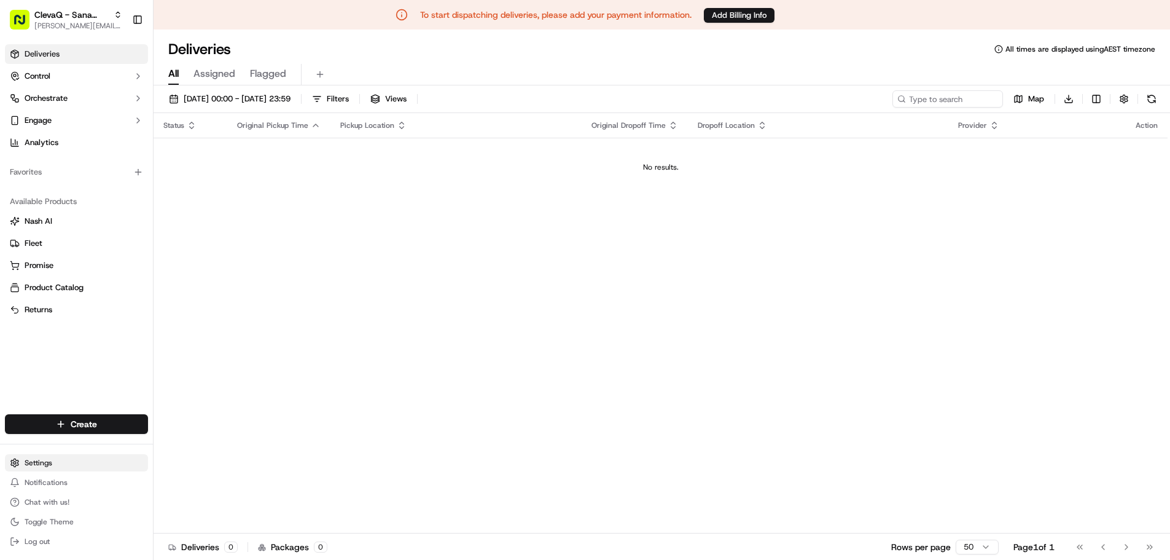
click at [36, 470] on html "To start dispatching deliveries, please add your payment information. Add Billi…" at bounding box center [585, 280] width 1170 height 560
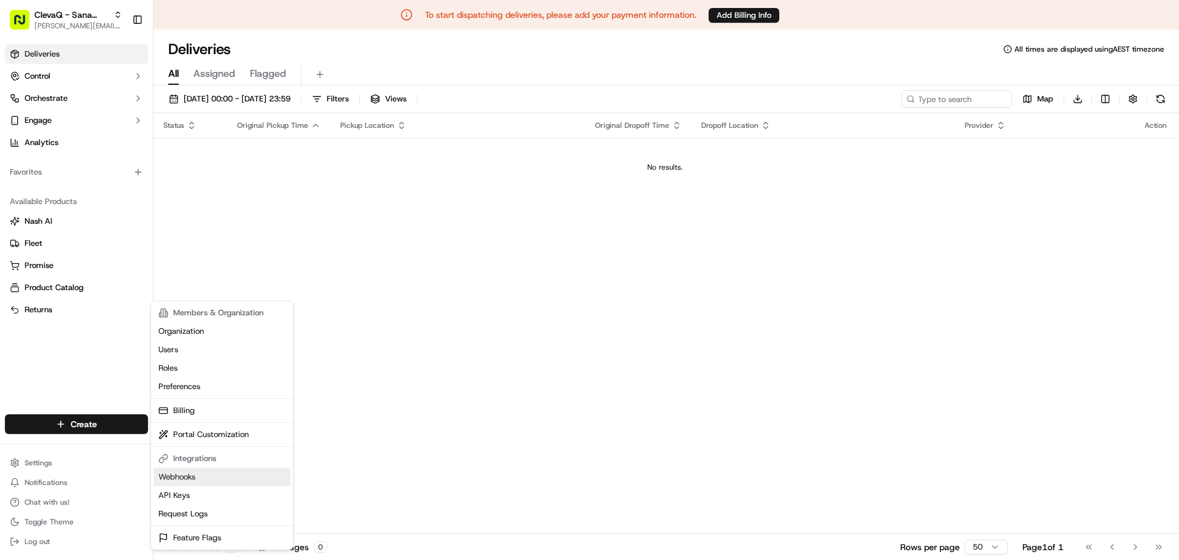
click at [180, 483] on link "Webhooks" at bounding box center [222, 476] width 137 height 18
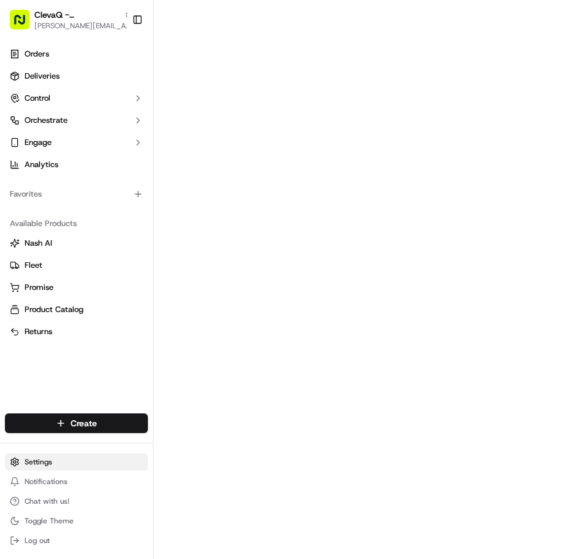
click at [42, 467] on html "ClevaQ - Sana Mediterranean [EMAIL_ADDRESS][DOMAIN_NAME] Toggle Sidebar Orders …" at bounding box center [294, 279] width 588 height 559
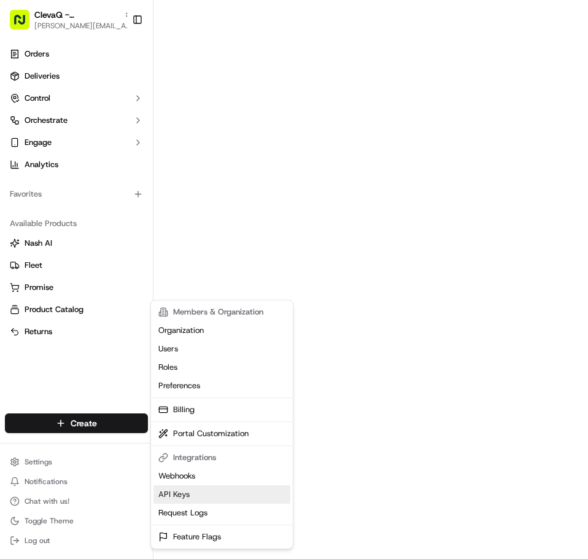
click at [172, 494] on link "API Keys" at bounding box center [222, 494] width 137 height 18
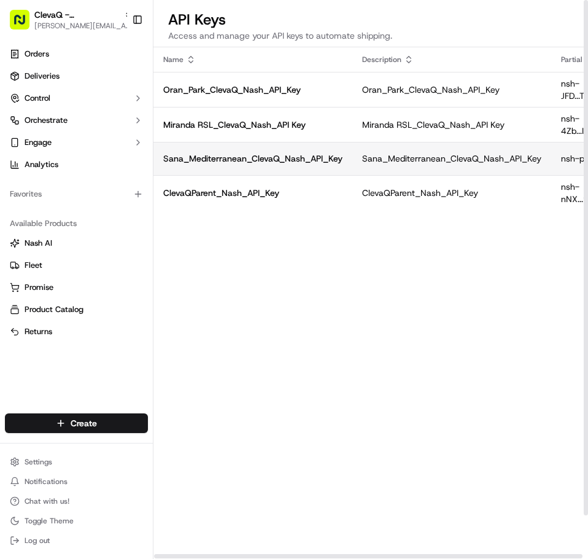
click at [329, 158] on p "Sana_Mediterranean_ClevaQ_Nash_API_Key" at bounding box center [252, 158] width 179 height 12
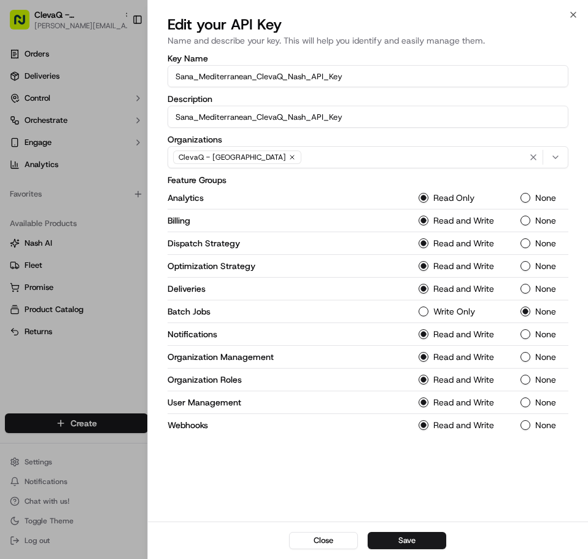
drag, startPoint x: 344, startPoint y: 115, endPoint x: 173, endPoint y: 122, distance: 171.5
click at [173, 122] on input "Sana_Mediterranean_ClevaQ_Nash_API_Key" at bounding box center [369, 117] width 402 height 22
drag, startPoint x: 357, startPoint y: 74, endPoint x: 138, endPoint y: 75, distance: 219.9
click at [138, 75] on body "ClevaQ - Sana Mediterranean christian@clevaq.com Toggle Sidebar Orders Deliveri…" at bounding box center [294, 279] width 588 height 559
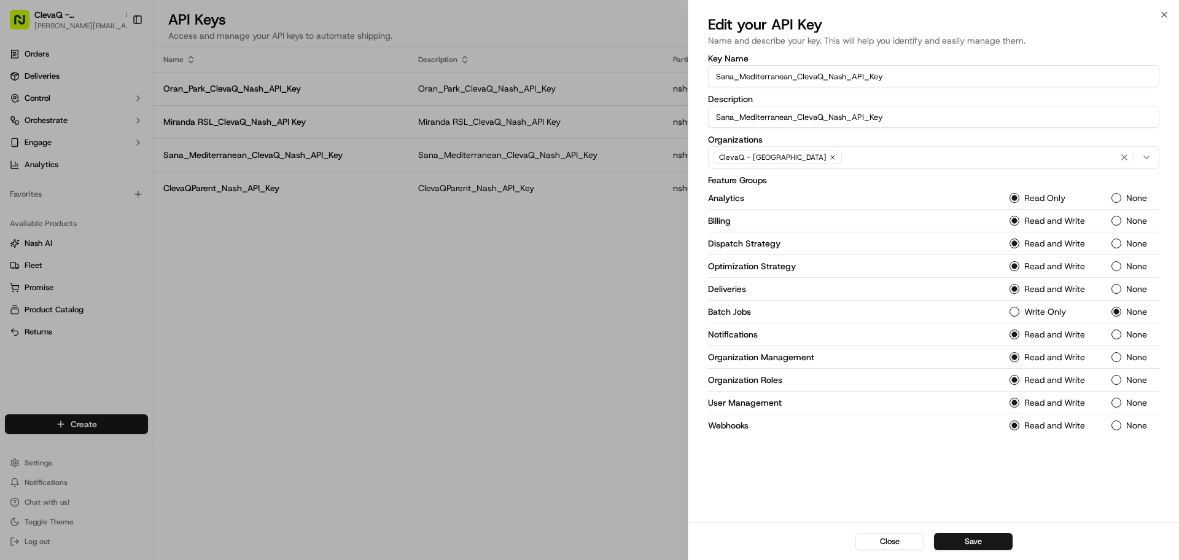
click at [571, 282] on div at bounding box center [589, 280] width 1179 height 560
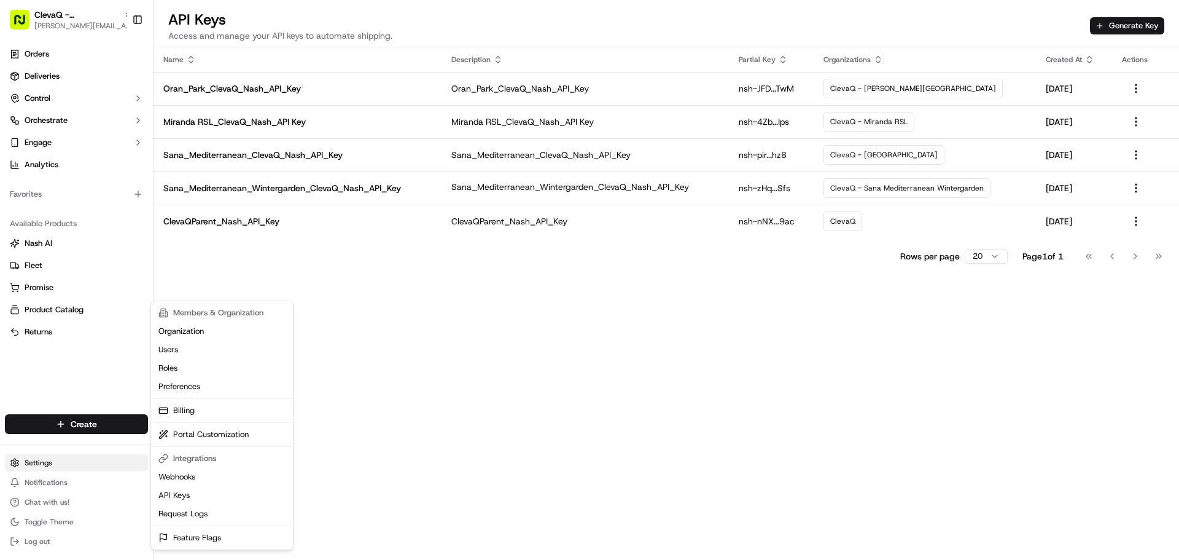
click at [39, 458] on html "ClevaQ - Sana Mediterranean [EMAIL_ADDRESS][DOMAIN_NAME] Toggle Sidebar Orders …" at bounding box center [589, 280] width 1179 height 560
click at [106, 373] on html "ClevaQ - Sana Mediterranean [EMAIL_ADDRESS][DOMAIN_NAME] Toggle Sidebar Orders …" at bounding box center [589, 280] width 1179 height 560
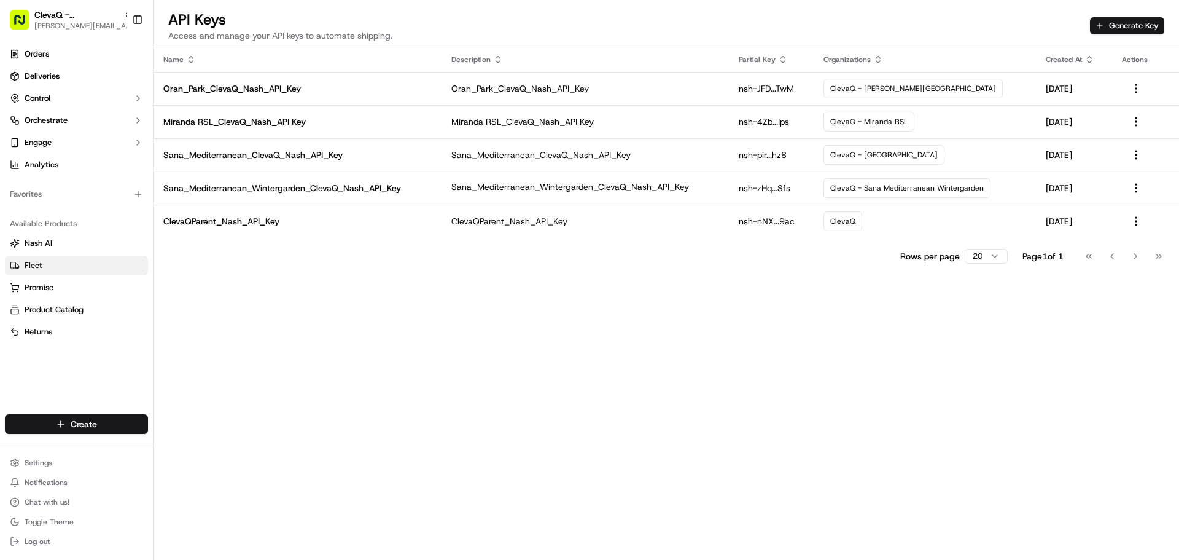
click at [55, 263] on link "Fleet" at bounding box center [76, 265] width 133 height 11
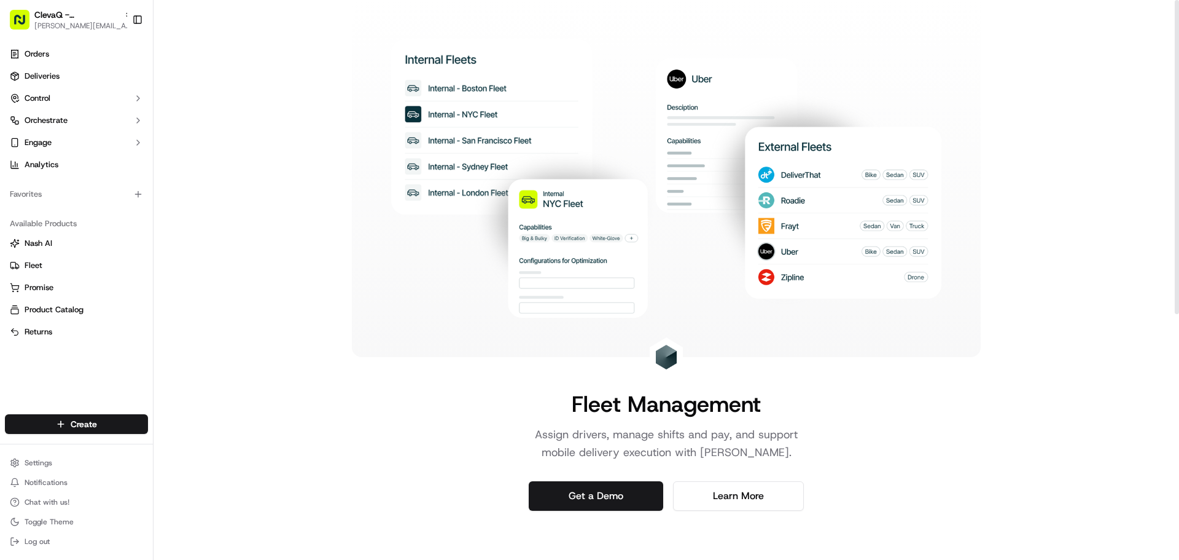
click at [315, 376] on div "Fleet Management Assign drivers, manage shifts and pay, and support mobile deli…" at bounding box center [667, 499] width 1026 height 998
click at [46, 454] on html "ClevaQ - Sana Mediterranean [EMAIL_ADDRESS][DOMAIN_NAME] Toggle Sidebar Orders …" at bounding box center [589, 280] width 1179 height 560
